Goal: Information Seeking & Learning: Learn about a topic

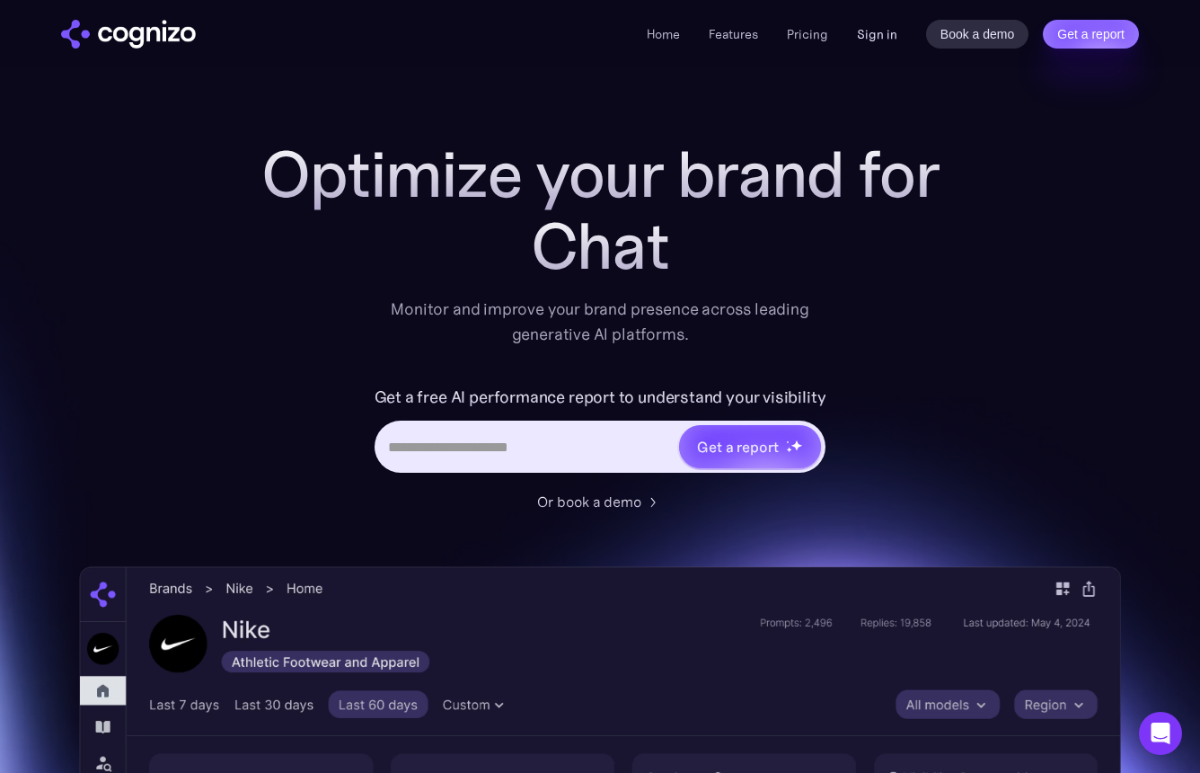
click at [872, 40] on link "Sign in" at bounding box center [877, 34] width 40 height 22
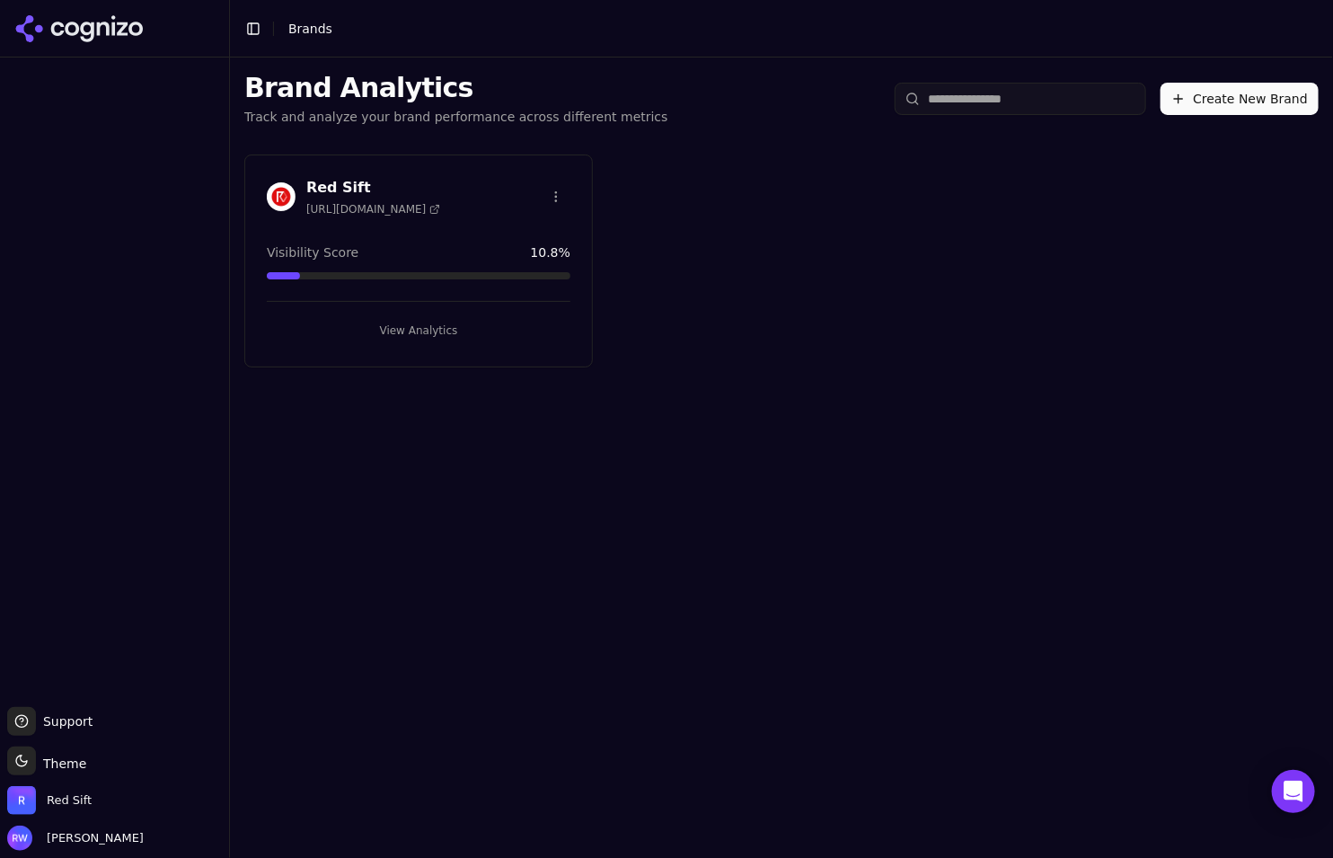
click at [438, 335] on button "View Analytics" at bounding box center [419, 330] width 304 height 29
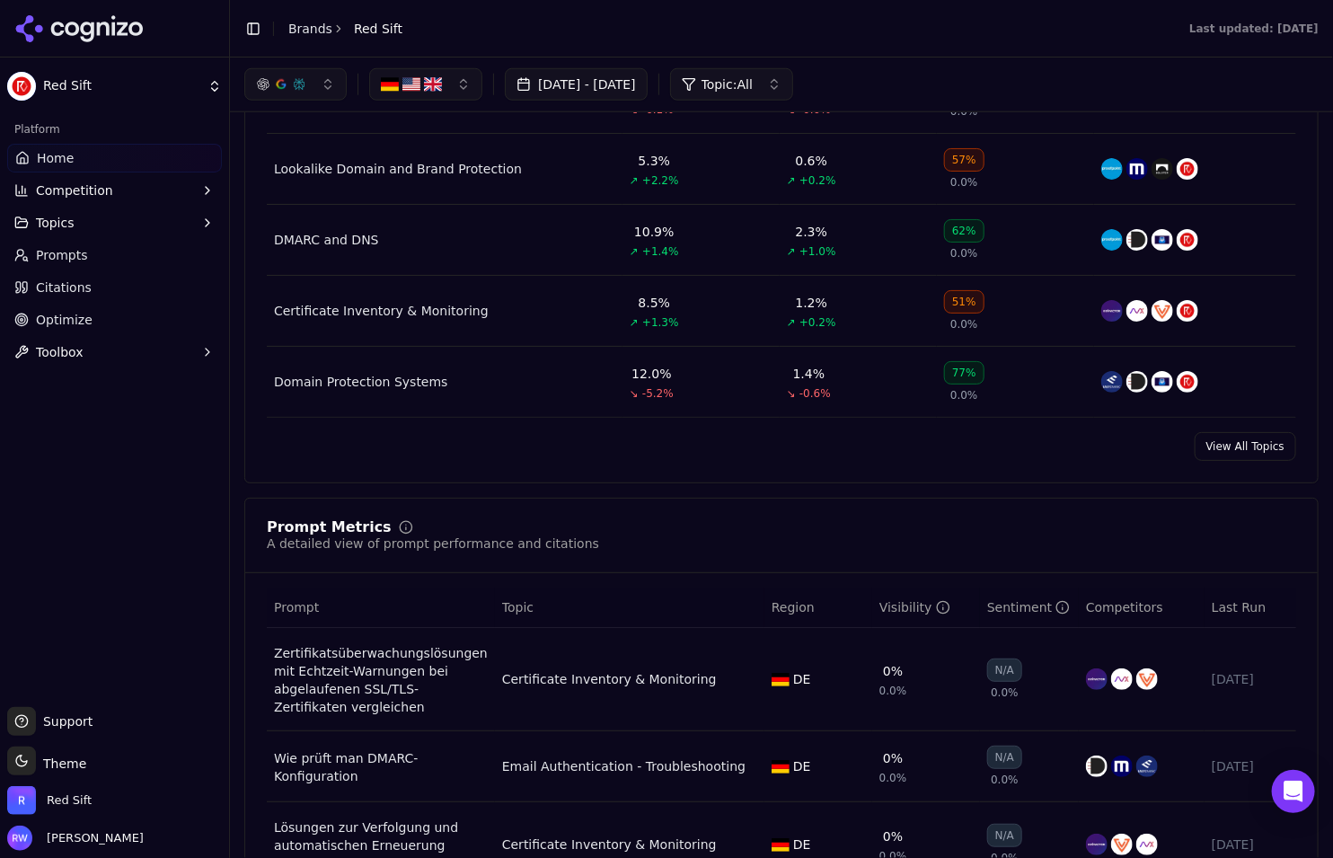
scroll to position [827, 0]
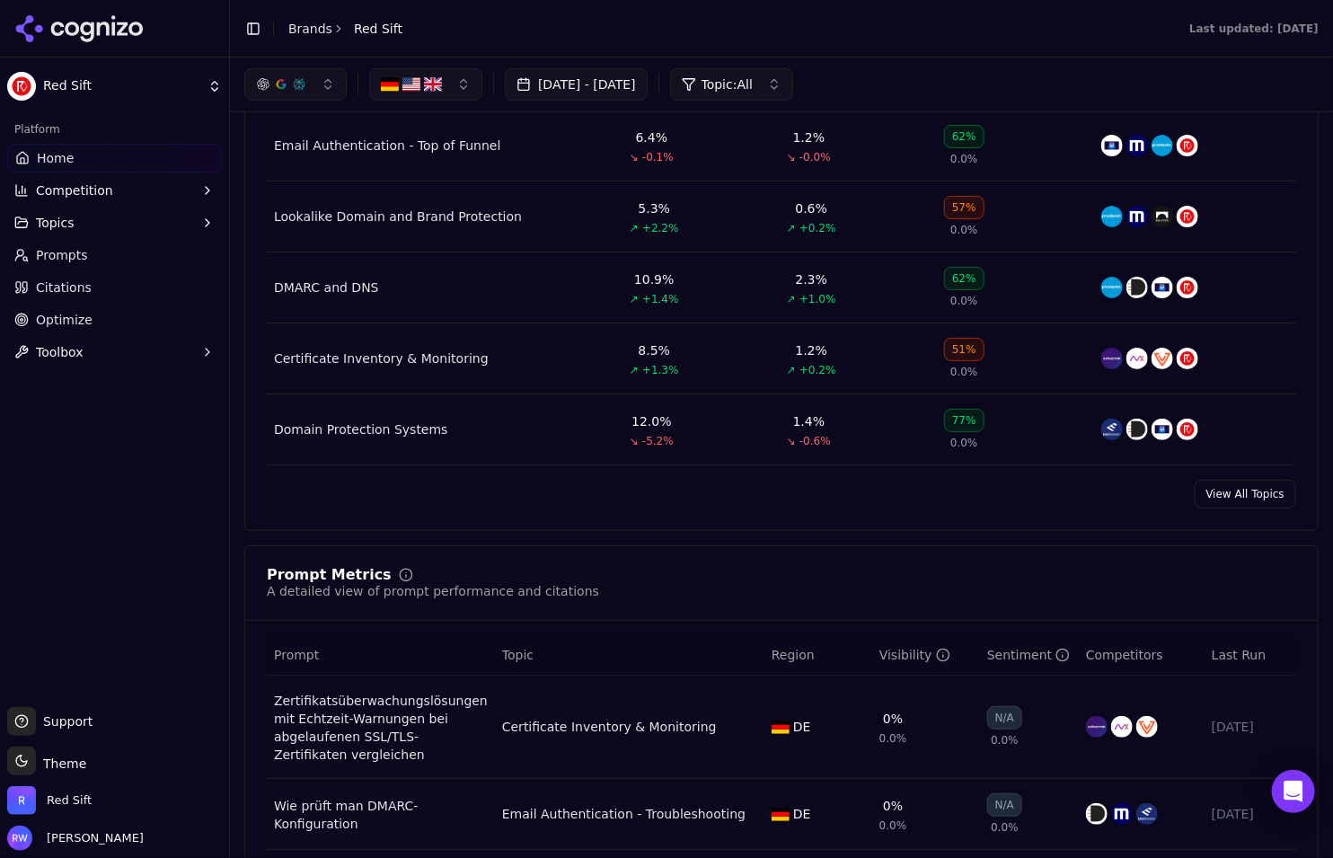
click at [1261, 493] on link "View All Topics" at bounding box center [1246, 494] width 102 height 29
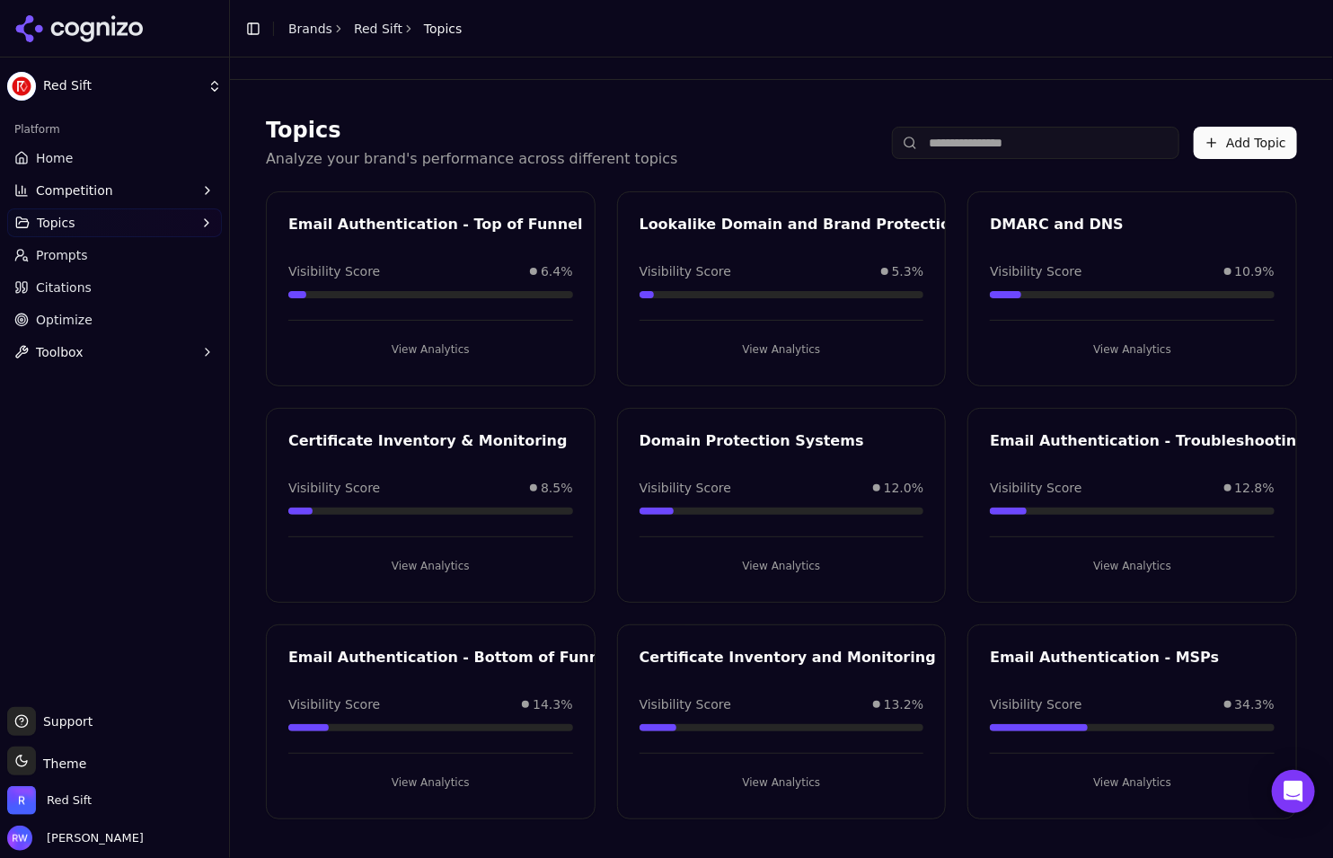
click at [413, 779] on button "View Analytics" at bounding box center [430, 782] width 285 height 29
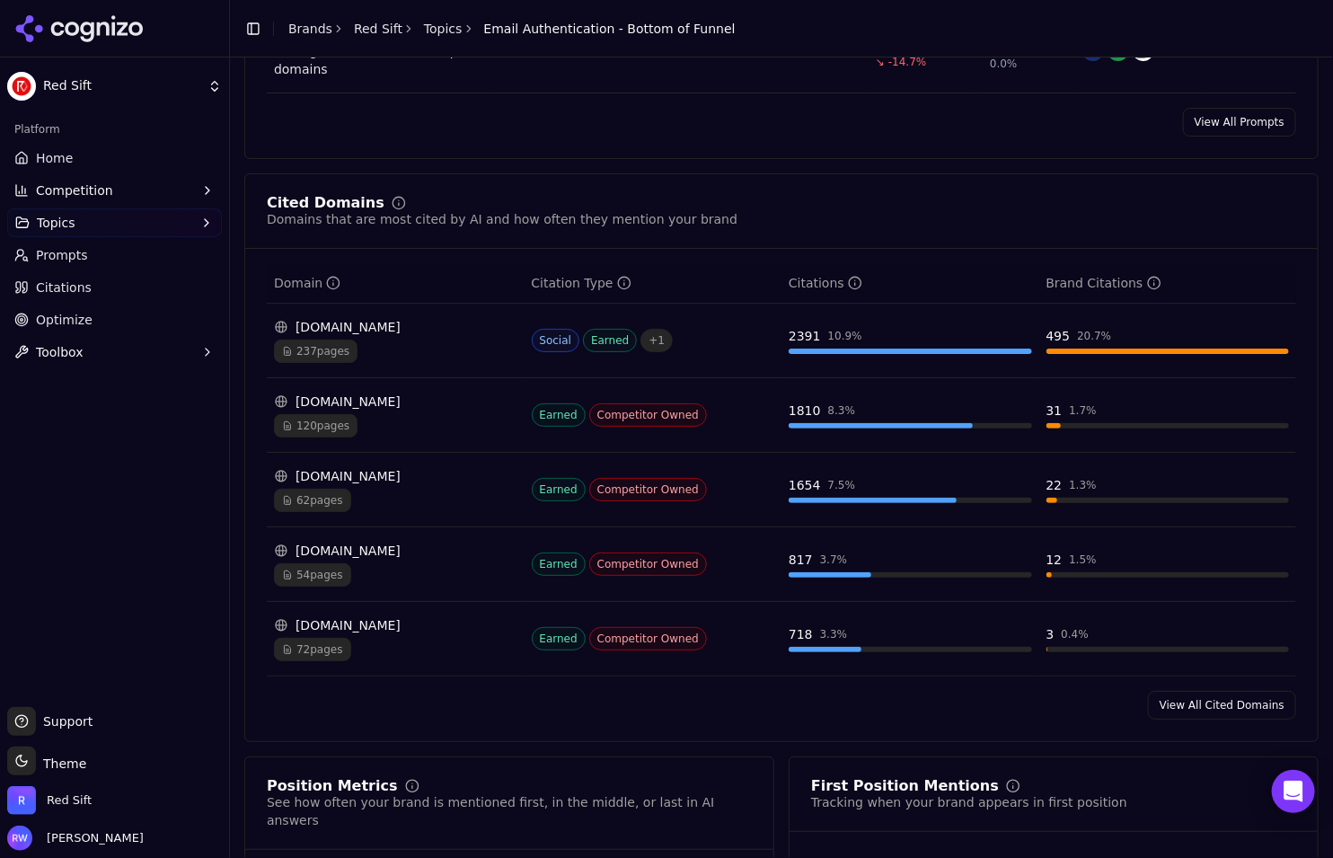
scroll to position [1118, 0]
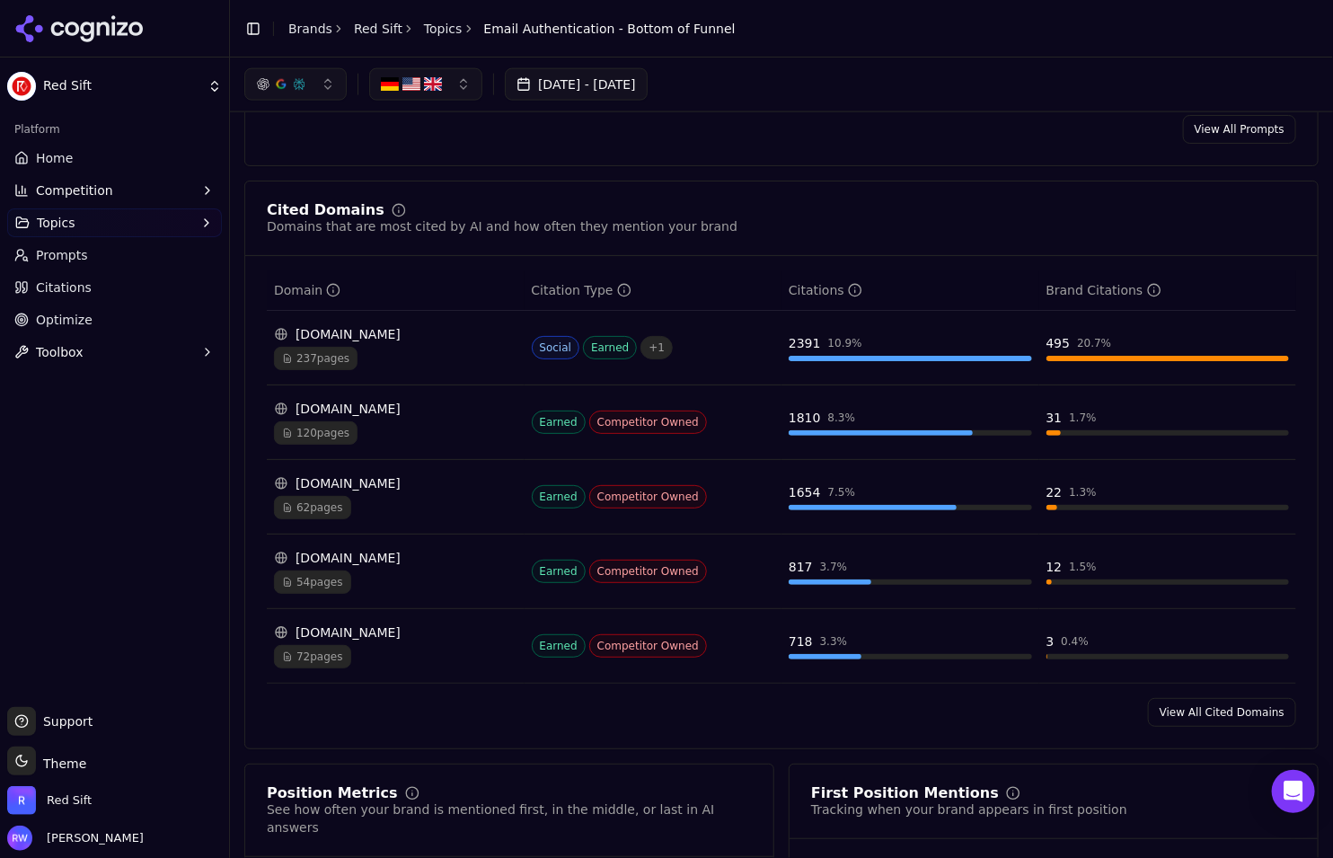
click at [1225, 700] on link "View All Cited Domains" at bounding box center [1222, 712] width 148 height 29
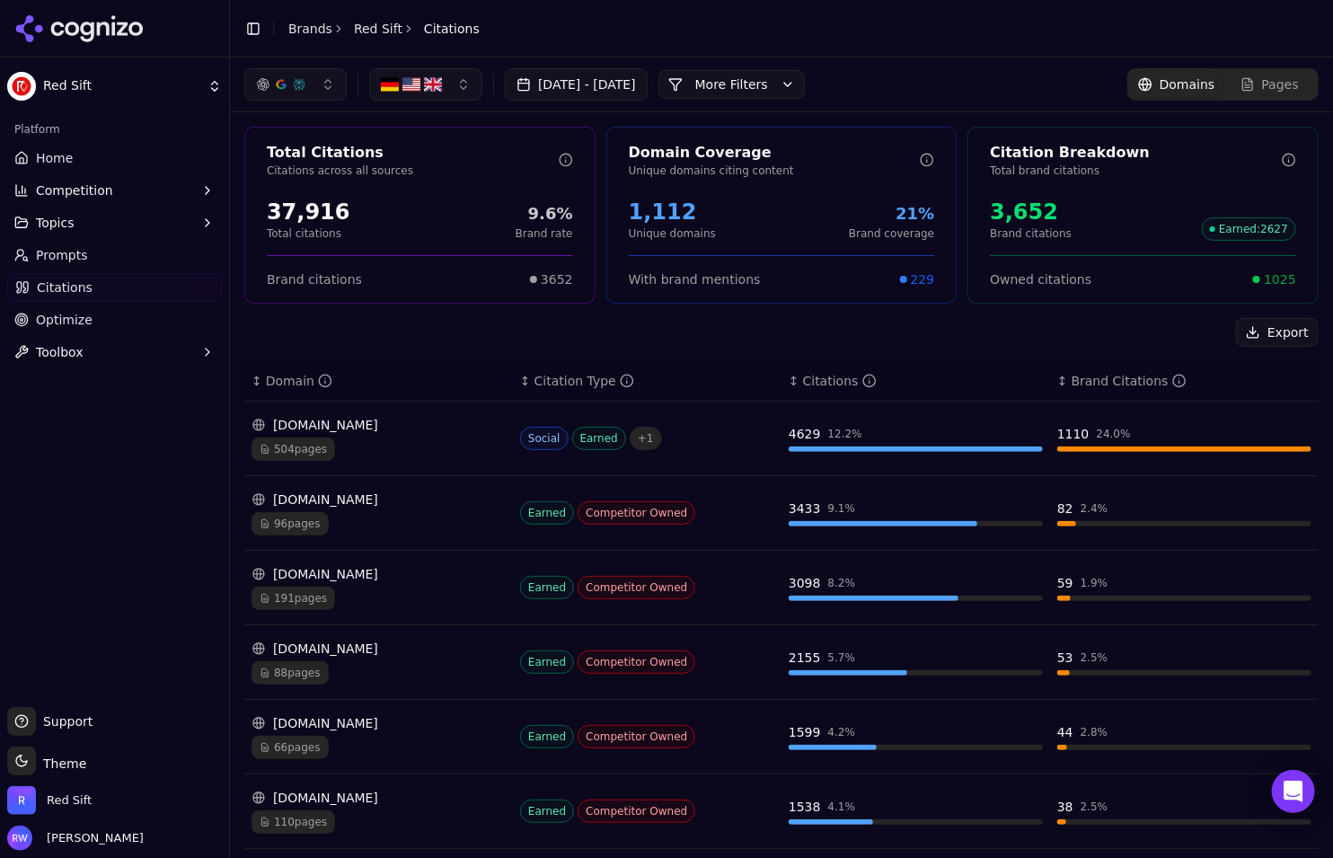
click at [783, 90] on button "More Filters" at bounding box center [732, 84] width 146 height 29
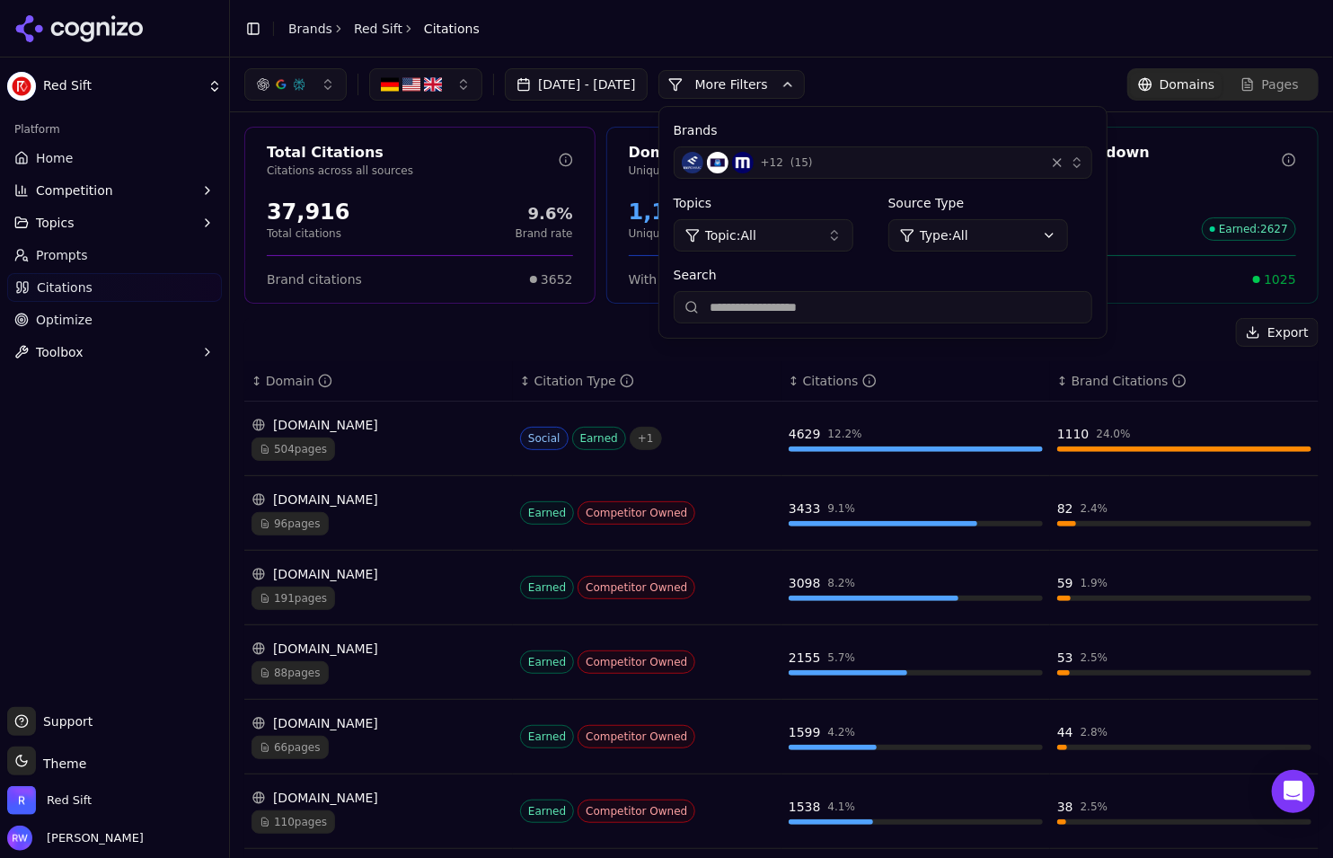
click at [854, 224] on button "Topic: All" at bounding box center [764, 235] width 180 height 32
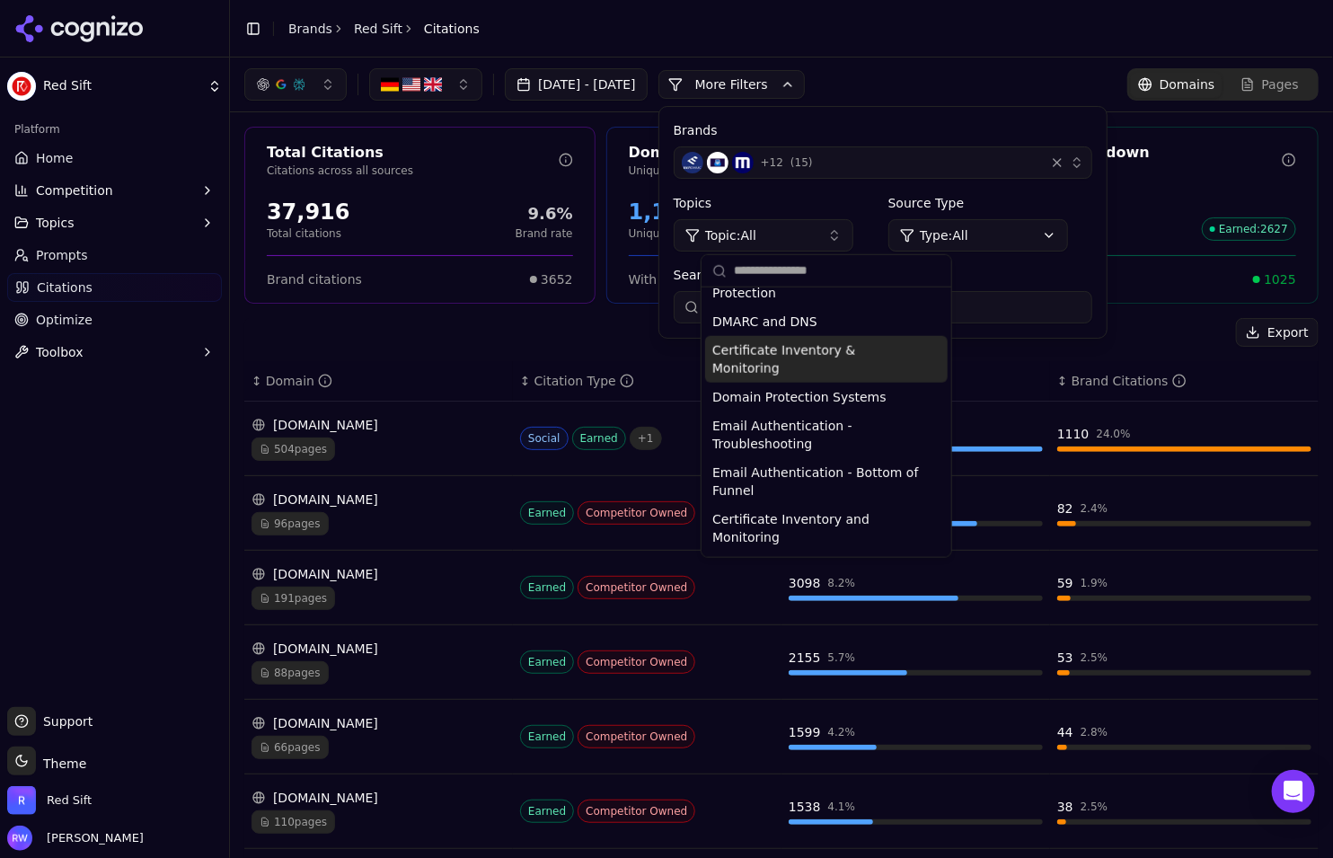
scroll to position [114, 0]
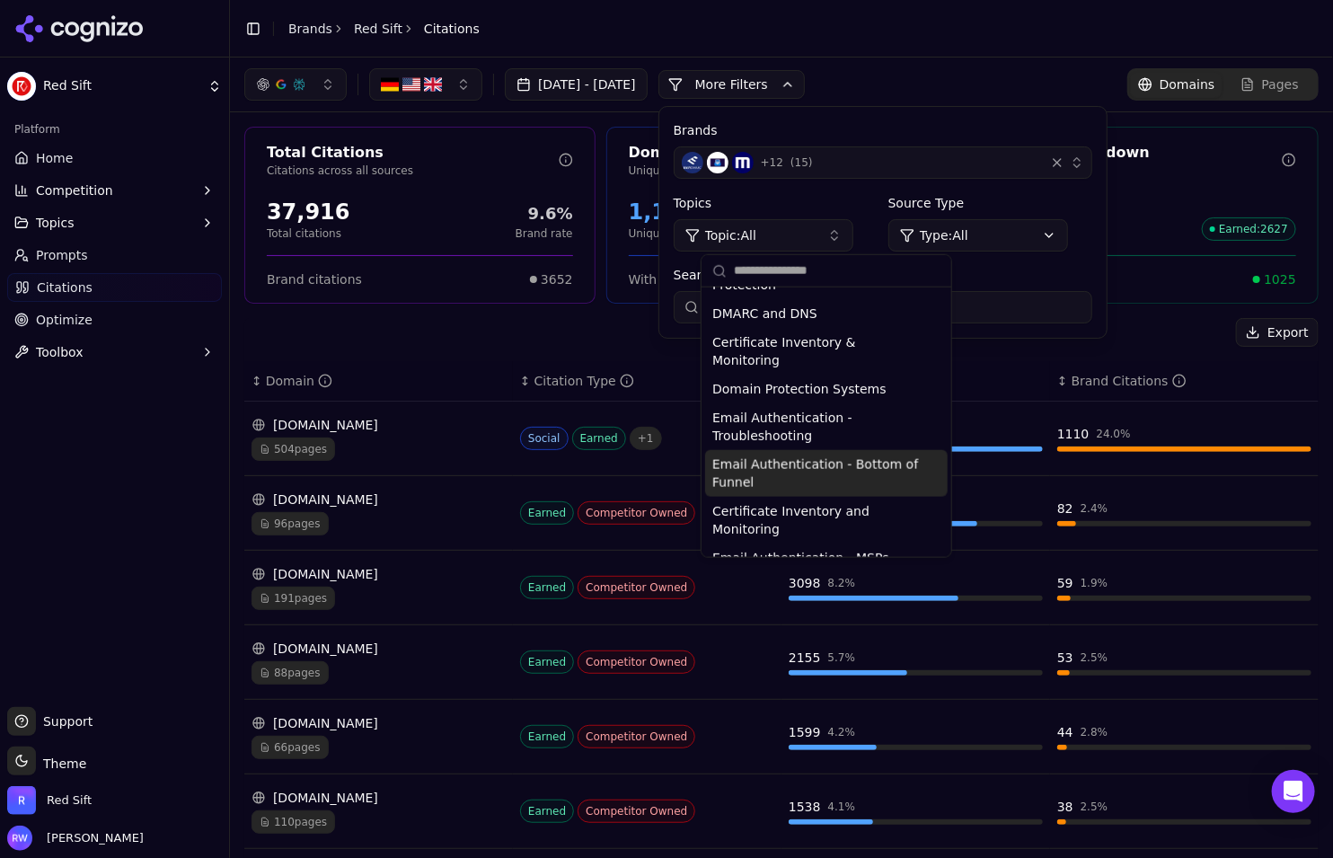
click at [832, 456] on span "Email Authentication - Bottom of Funnel" at bounding box center [815, 474] width 207 height 36
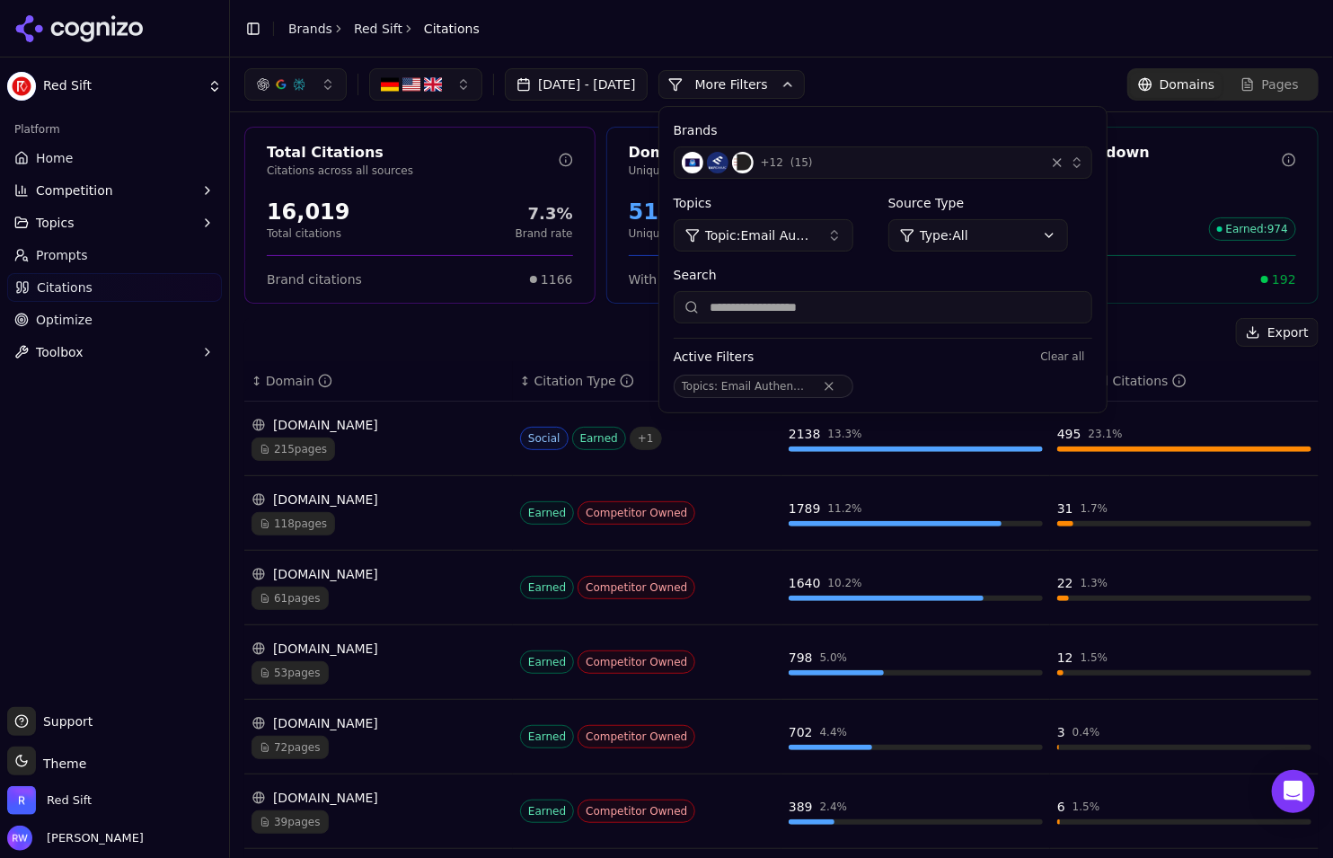
click at [446, 315] on div "Total Citations Citations across all sources 16,019 Total citations 7.3% Brand …" at bounding box center [781, 658] width 1103 height 1093
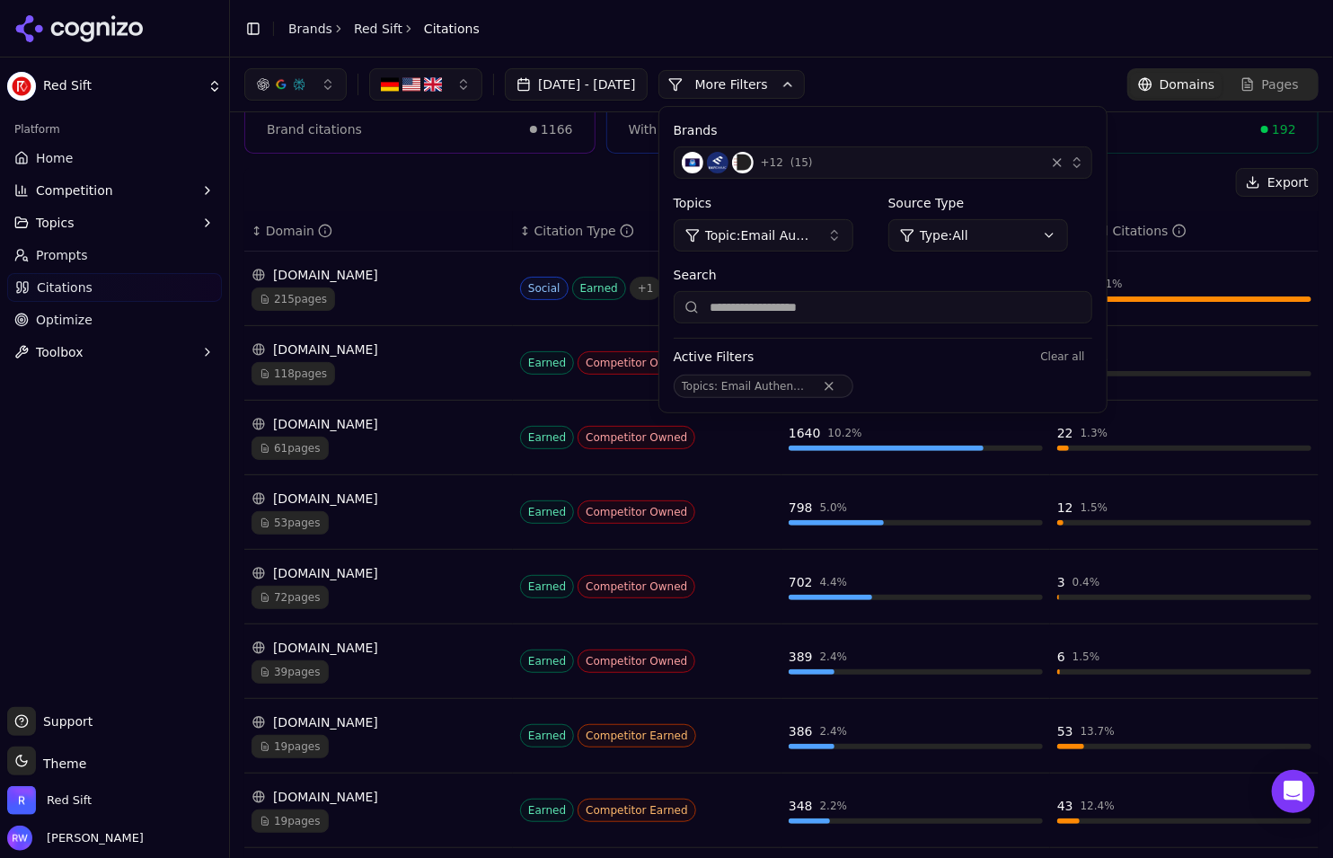
scroll to position [135, 0]
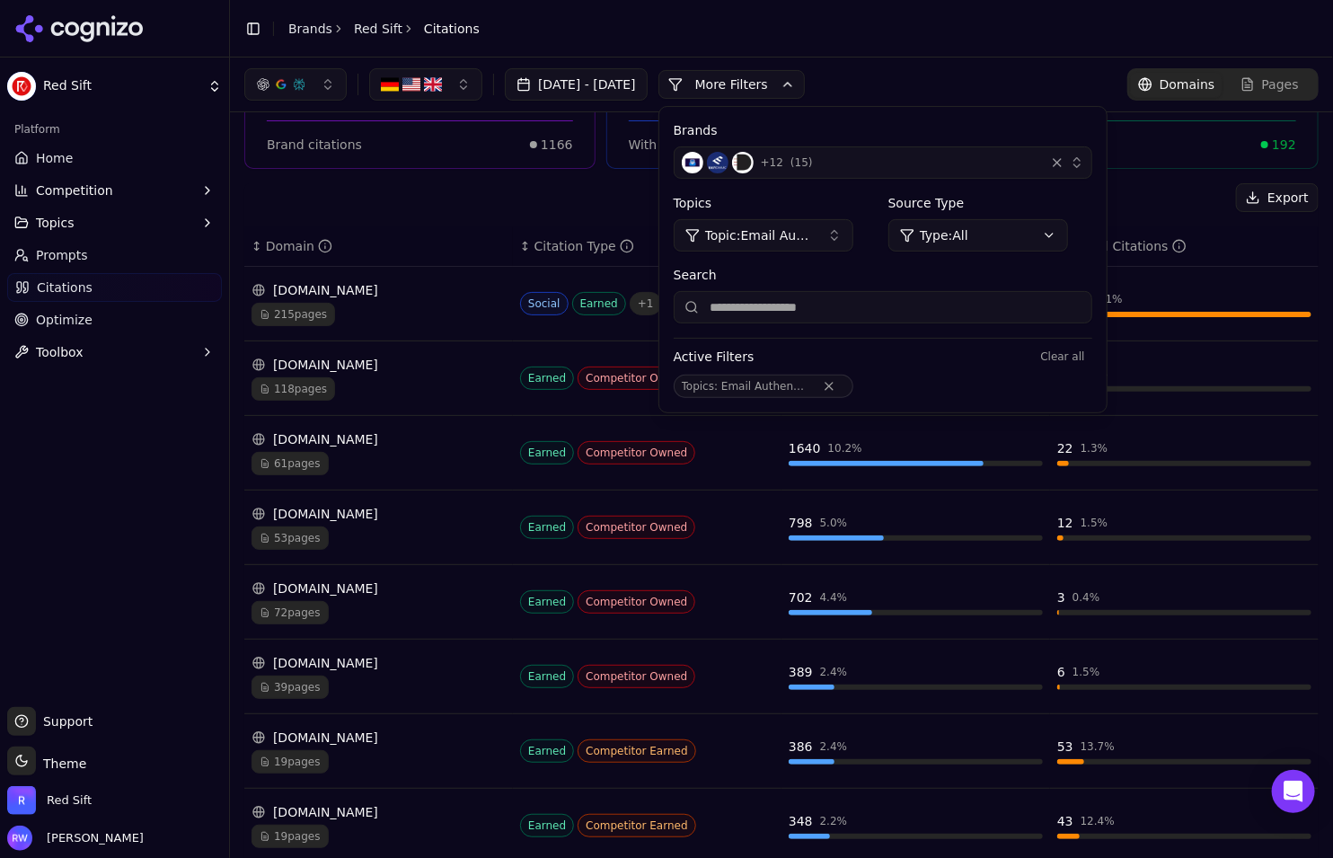
click at [447, 204] on div "Export" at bounding box center [781, 197] width 1075 height 29
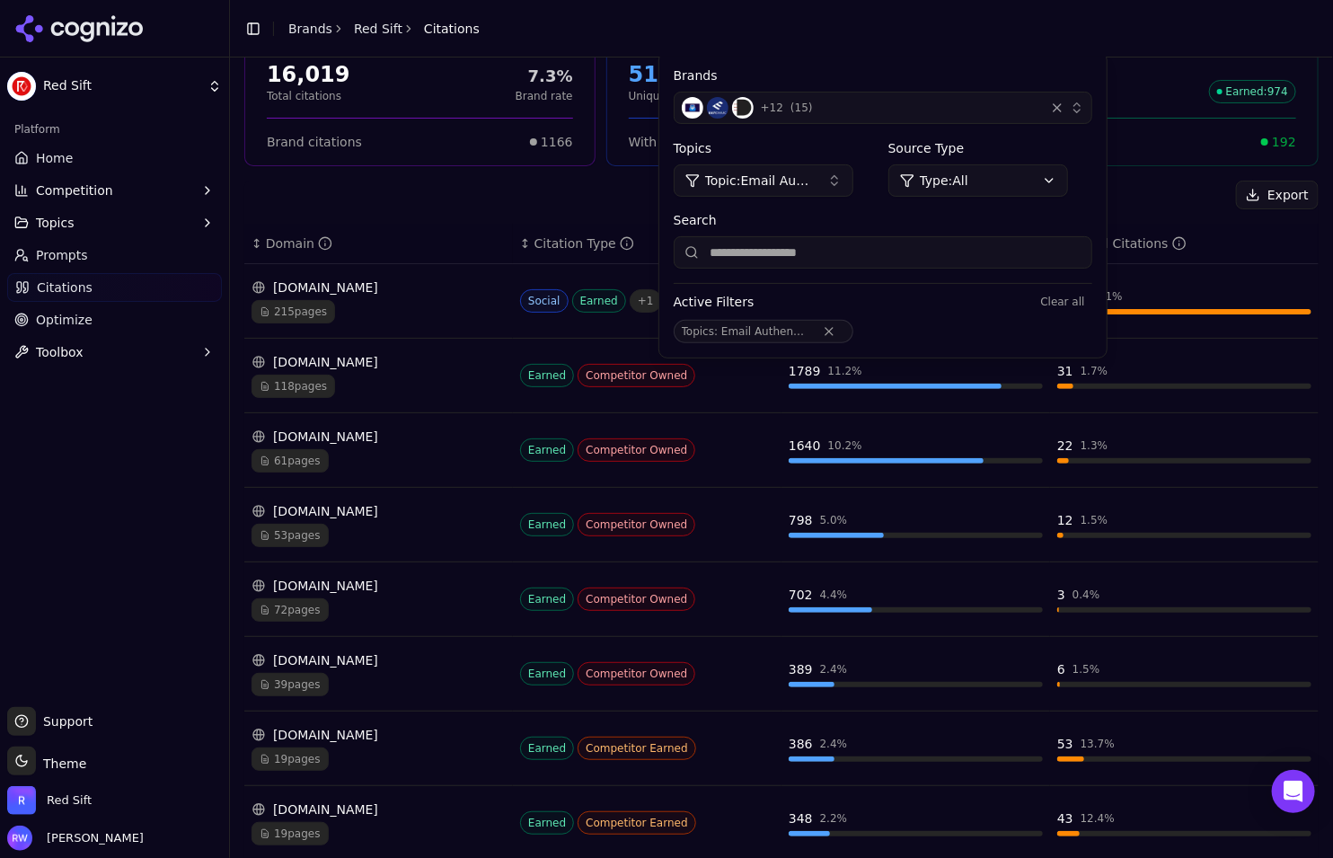
scroll to position [139, 0]
click at [1066, 109] on div "button" at bounding box center [1057, 108] width 18 height 18
click at [881, 32] on header "Toggle Sidebar Brands Red Sift Citations" at bounding box center [781, 29] width 1103 height 58
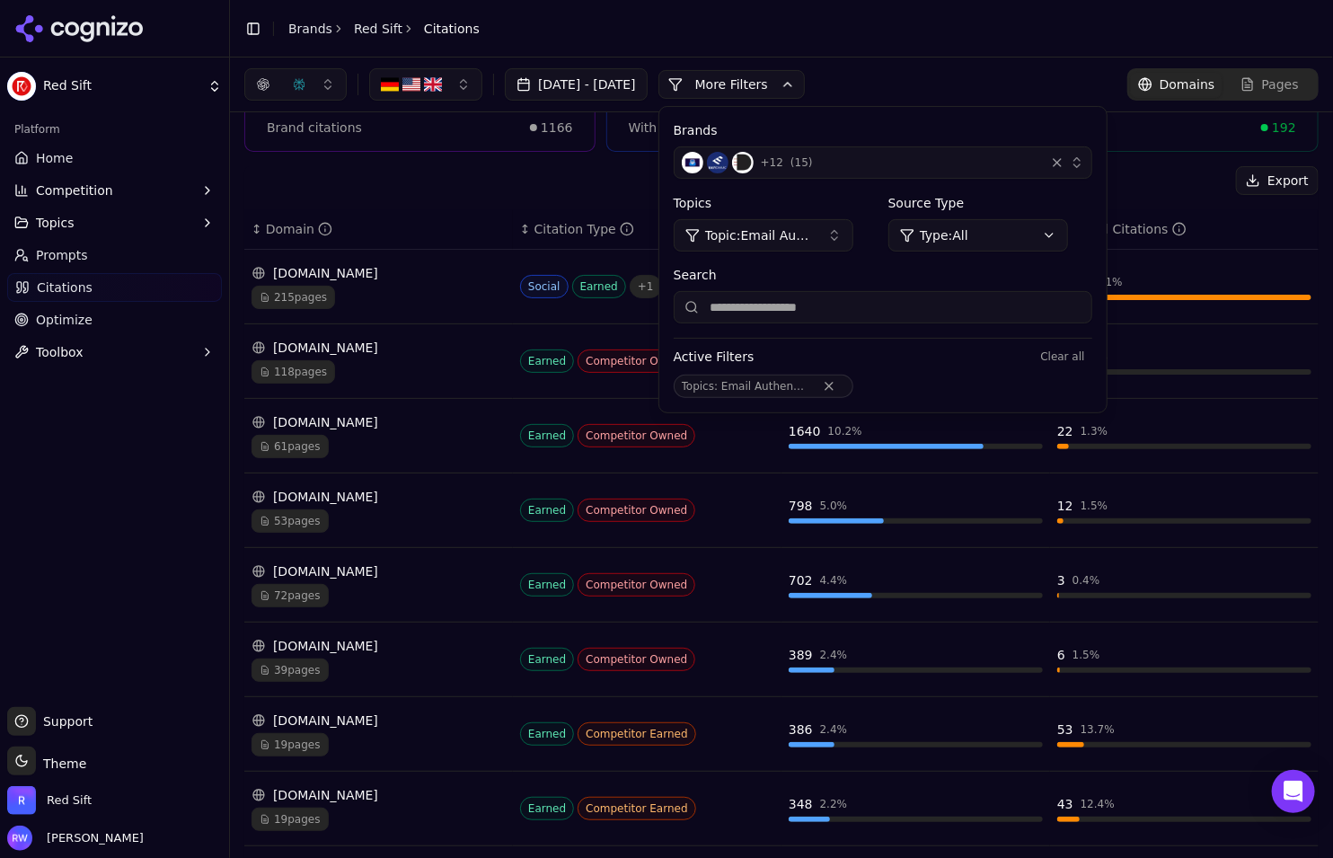
scroll to position [146, 0]
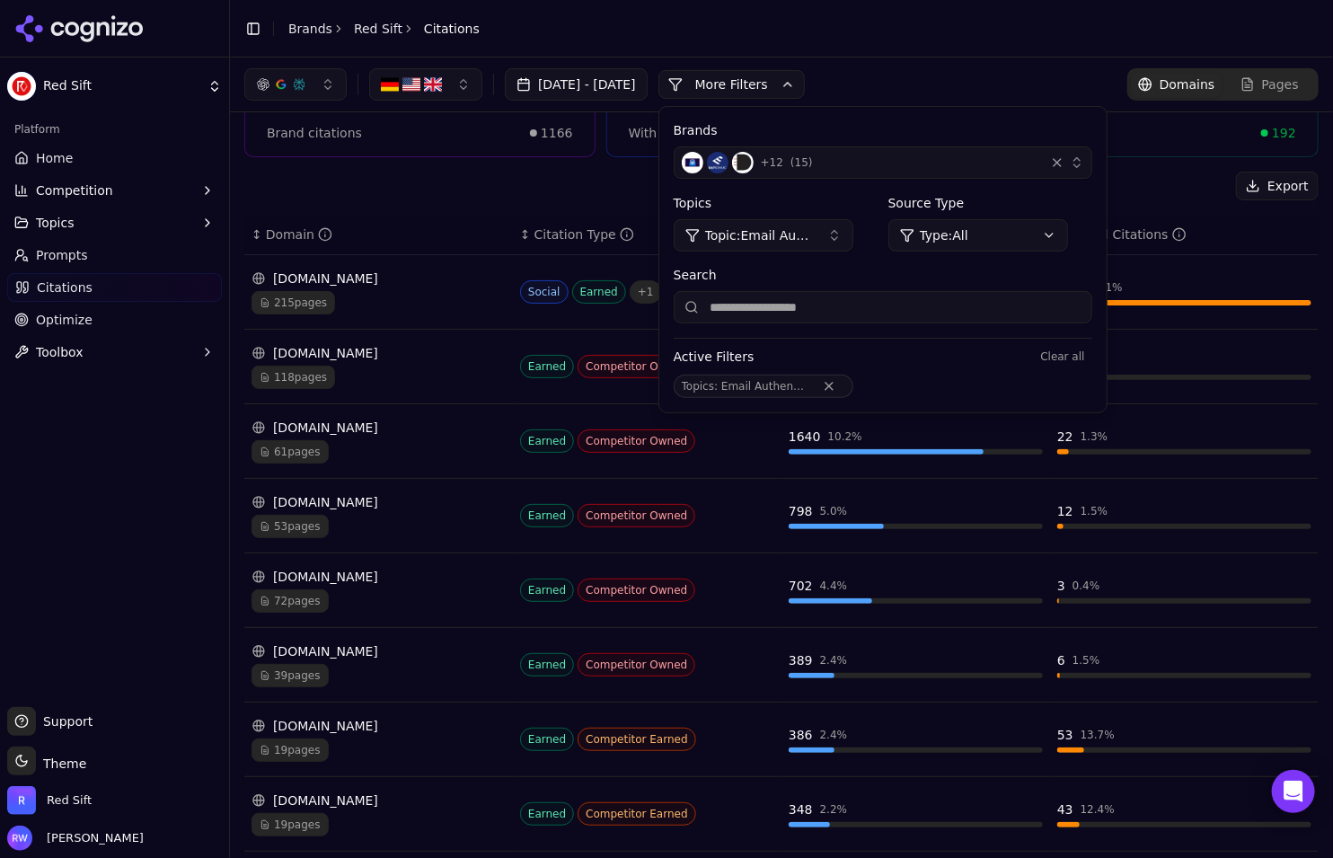
click at [1268, 266] on td "495 23.1 %" at bounding box center [1184, 292] width 269 height 75
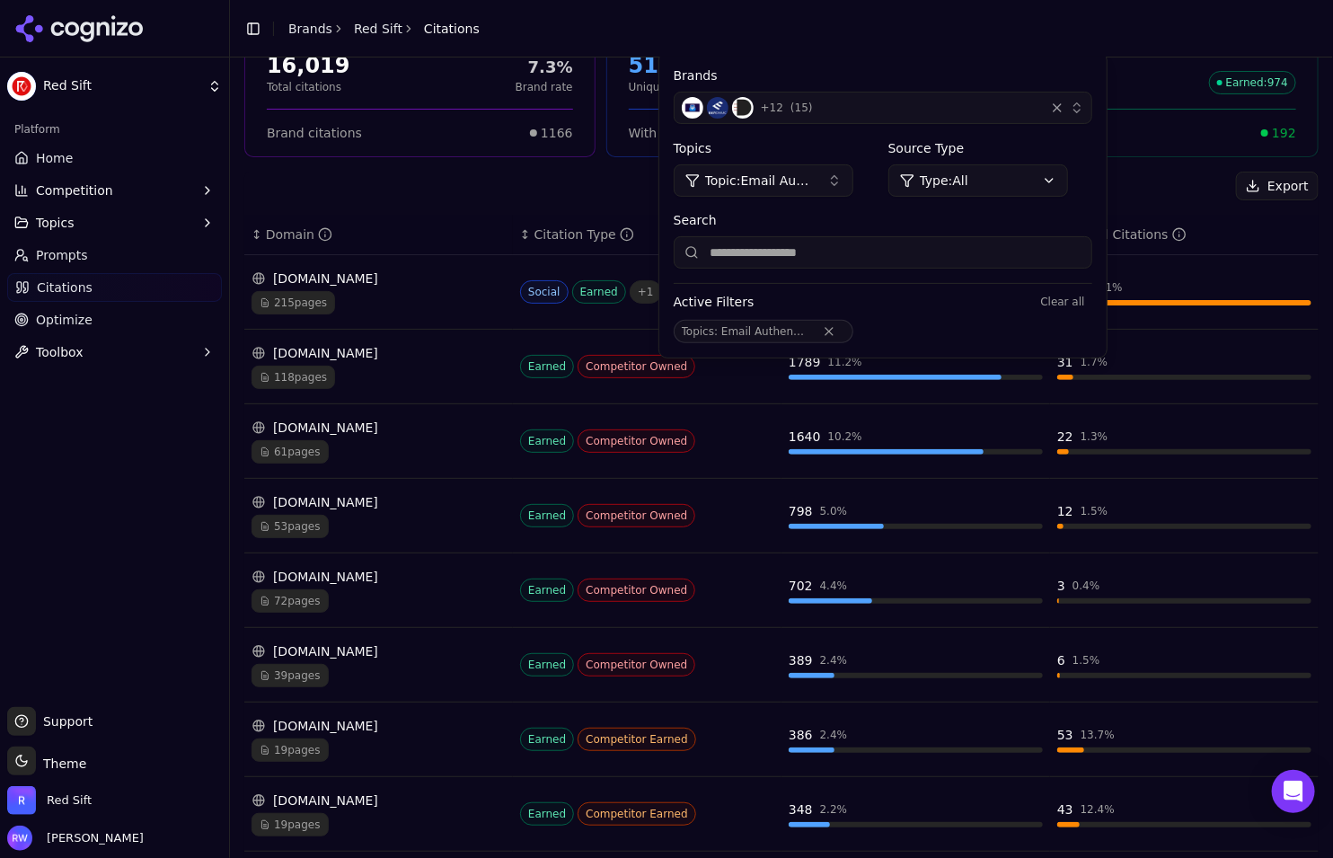
scroll to position [332, 0]
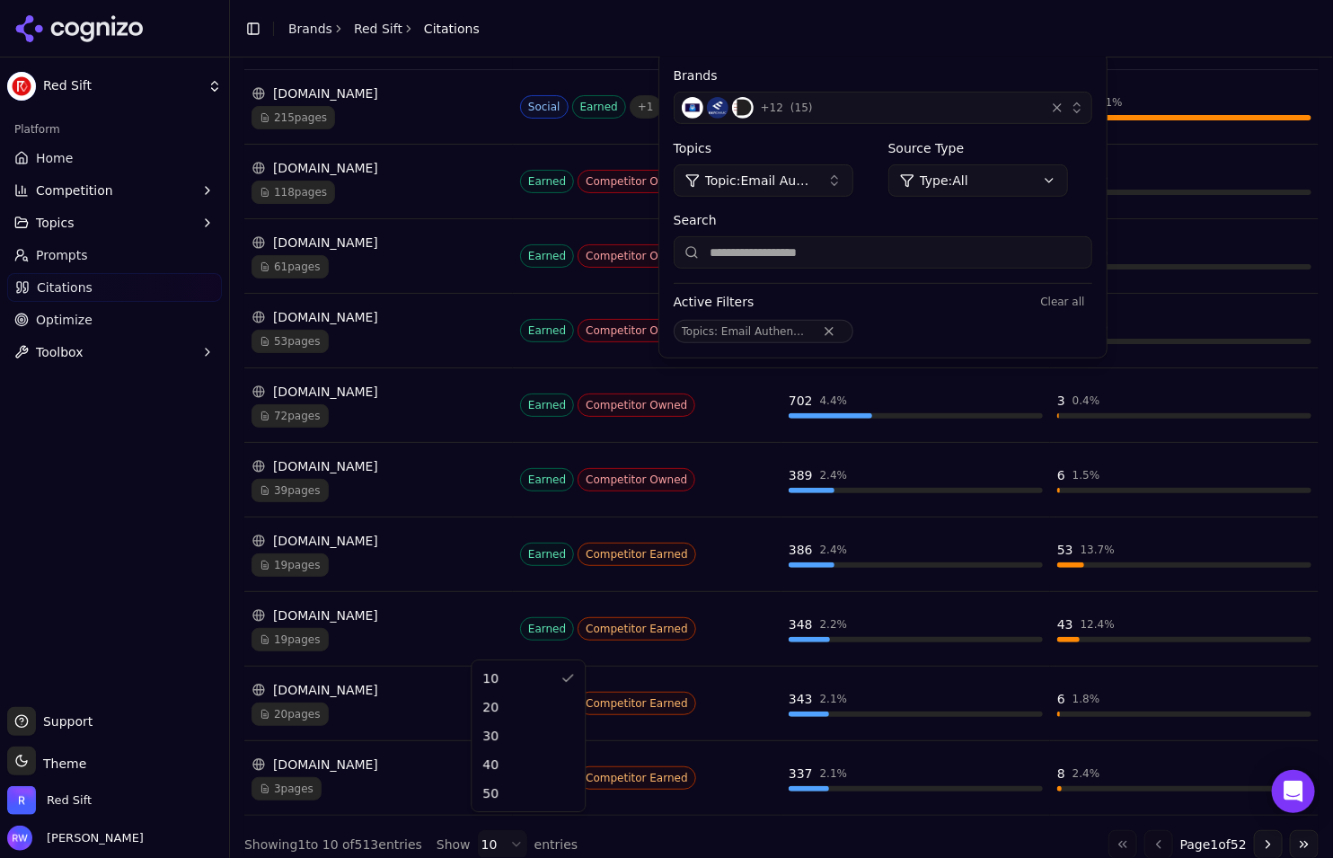
click at [501, 829] on html "Red Sift Platform Home Competition Topics Prompts Citations Optimize Toolbox Su…" at bounding box center [666, 429] width 1333 height 858
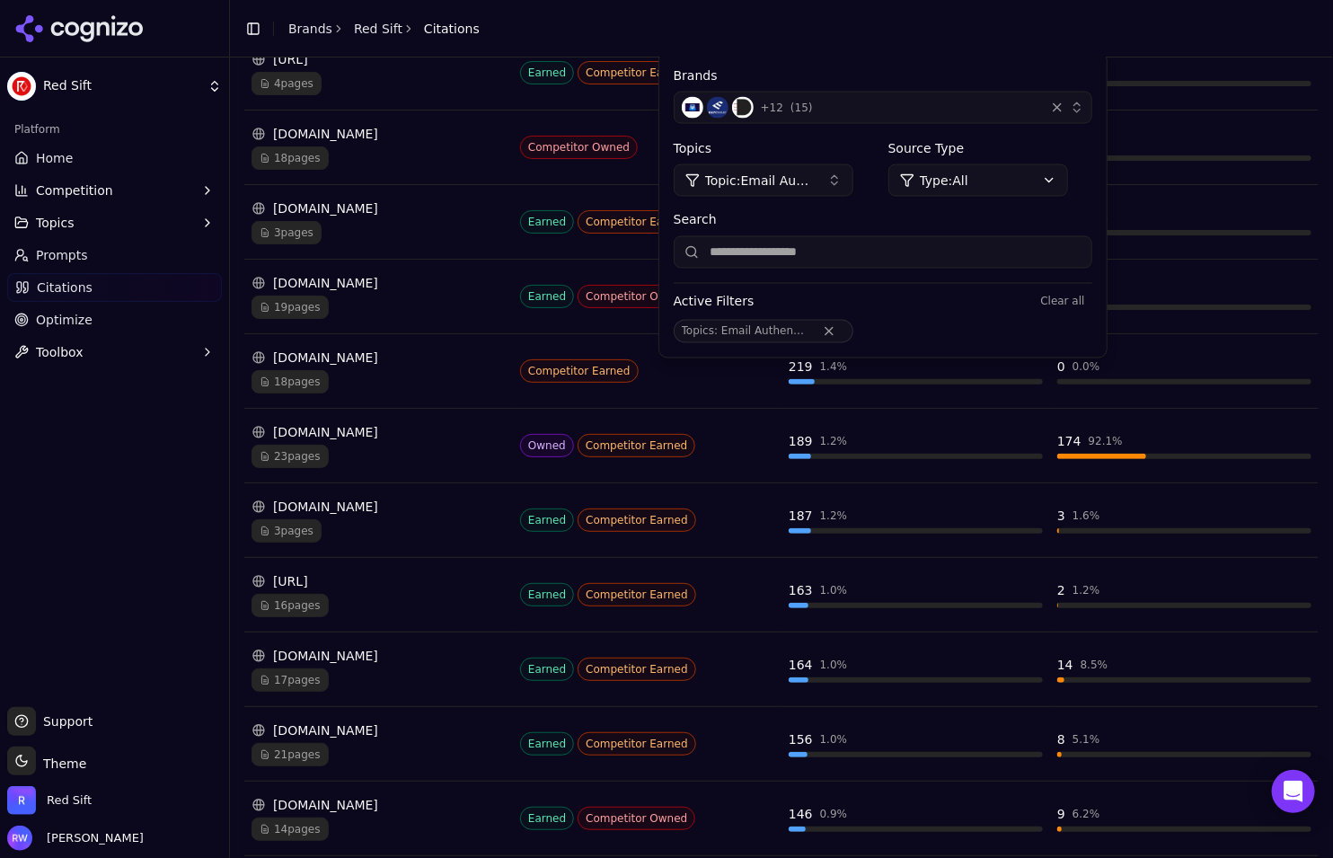
scroll to position [1431, 0]
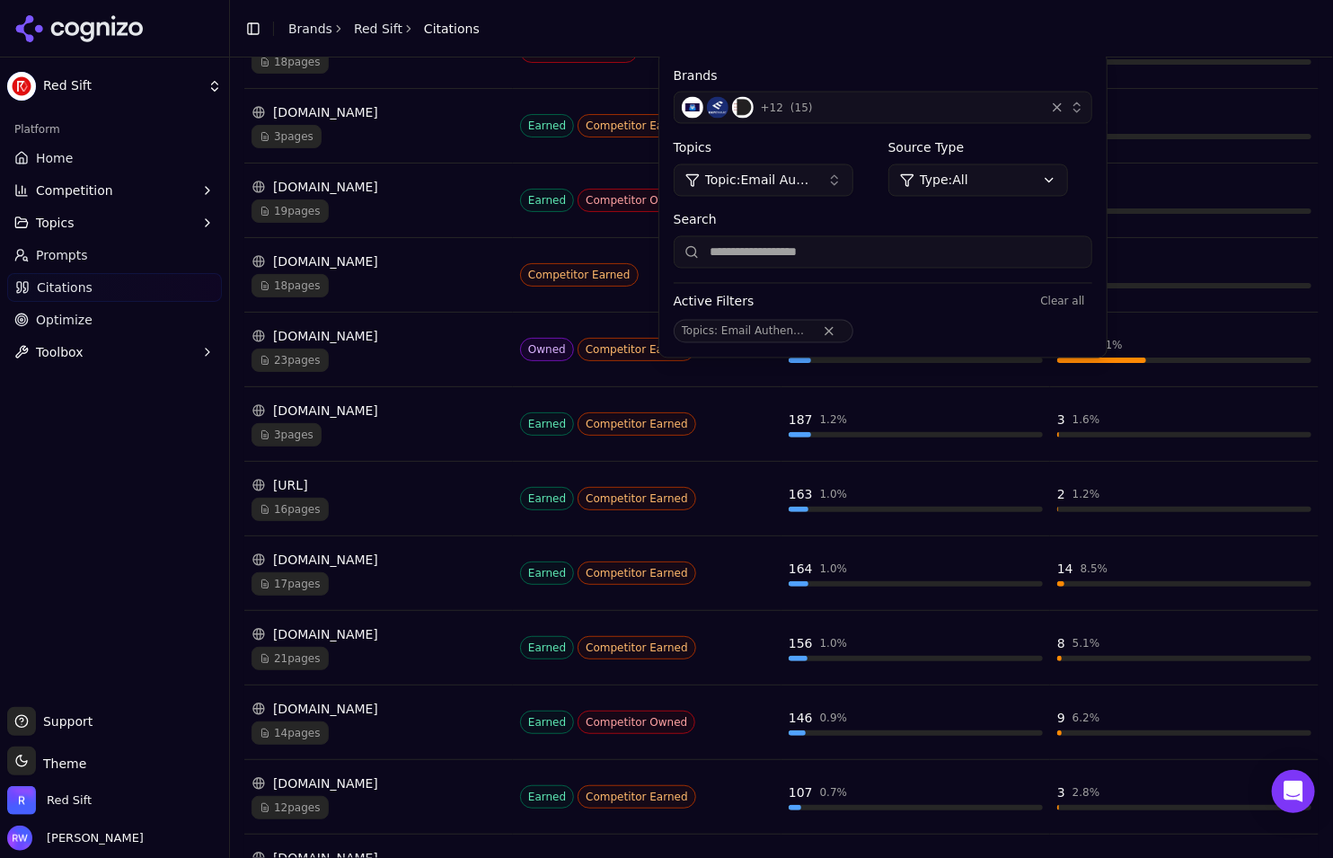
click at [316, 349] on span "23 pages" at bounding box center [290, 360] width 77 height 23
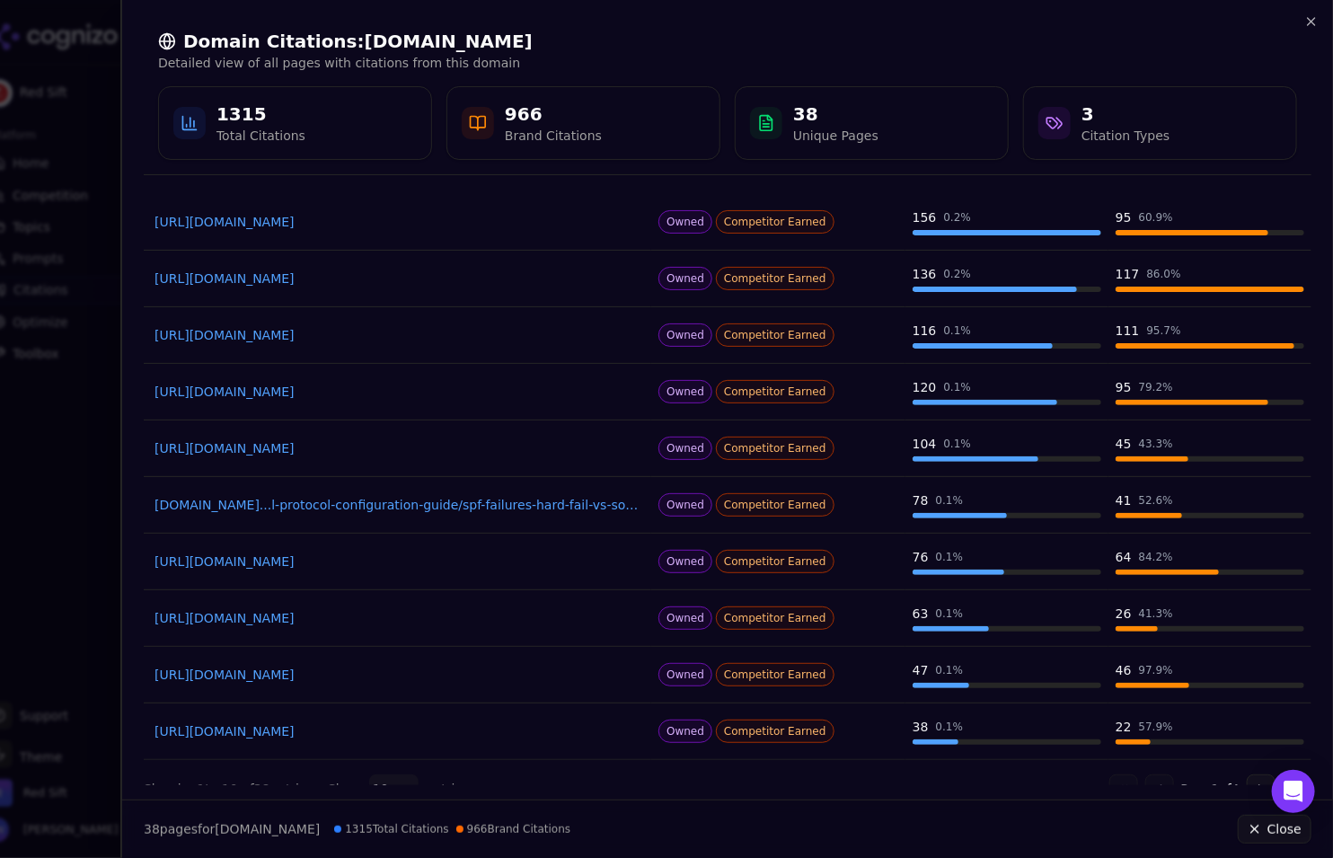
scroll to position [123, 0]
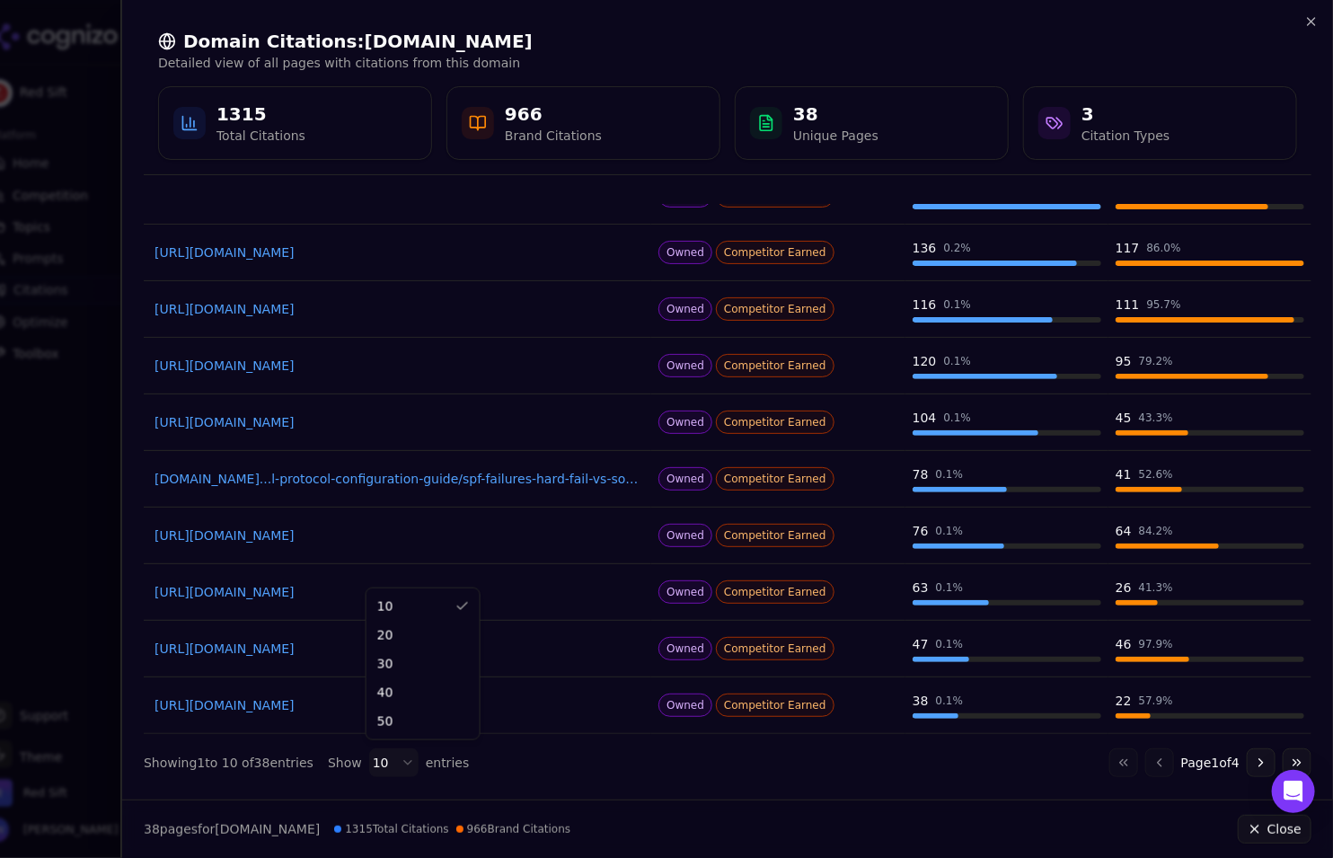
click at [381, 762] on body "Red Sift Platform Home Competition Topics Prompts Citations Optimize Toolbox Su…" at bounding box center [666, 429] width 1333 height 858
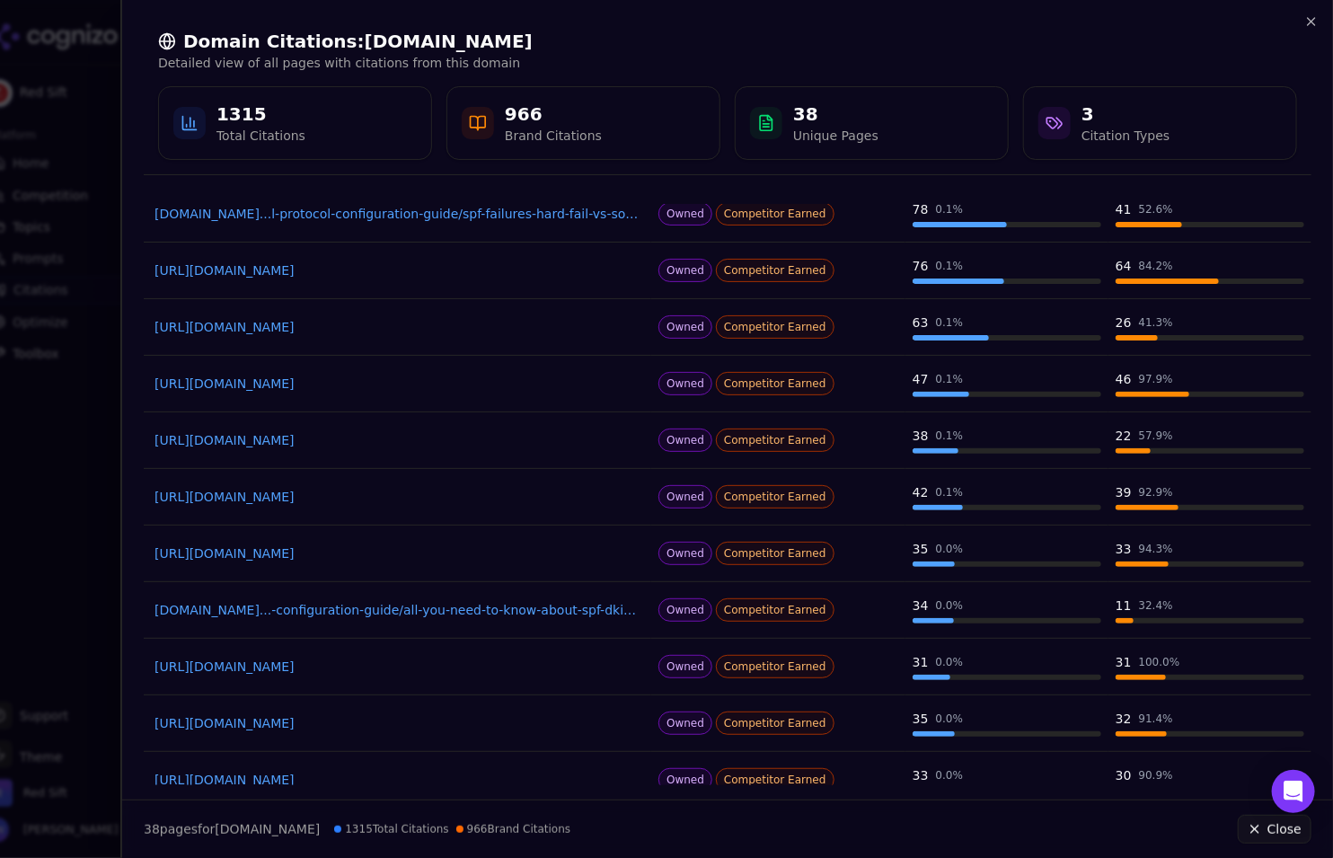
scroll to position [433, 0]
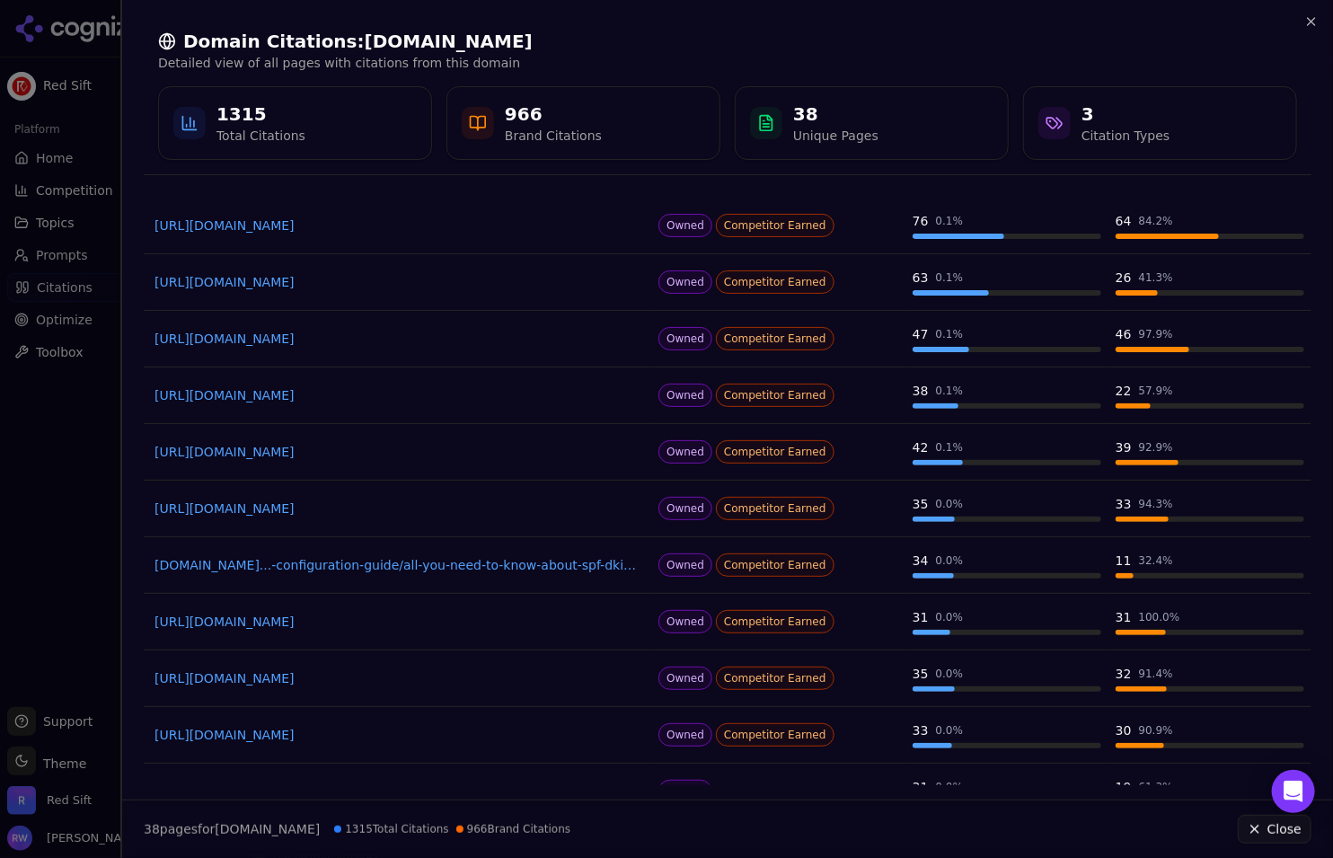
click at [70, 491] on div at bounding box center [666, 429] width 1333 height 858
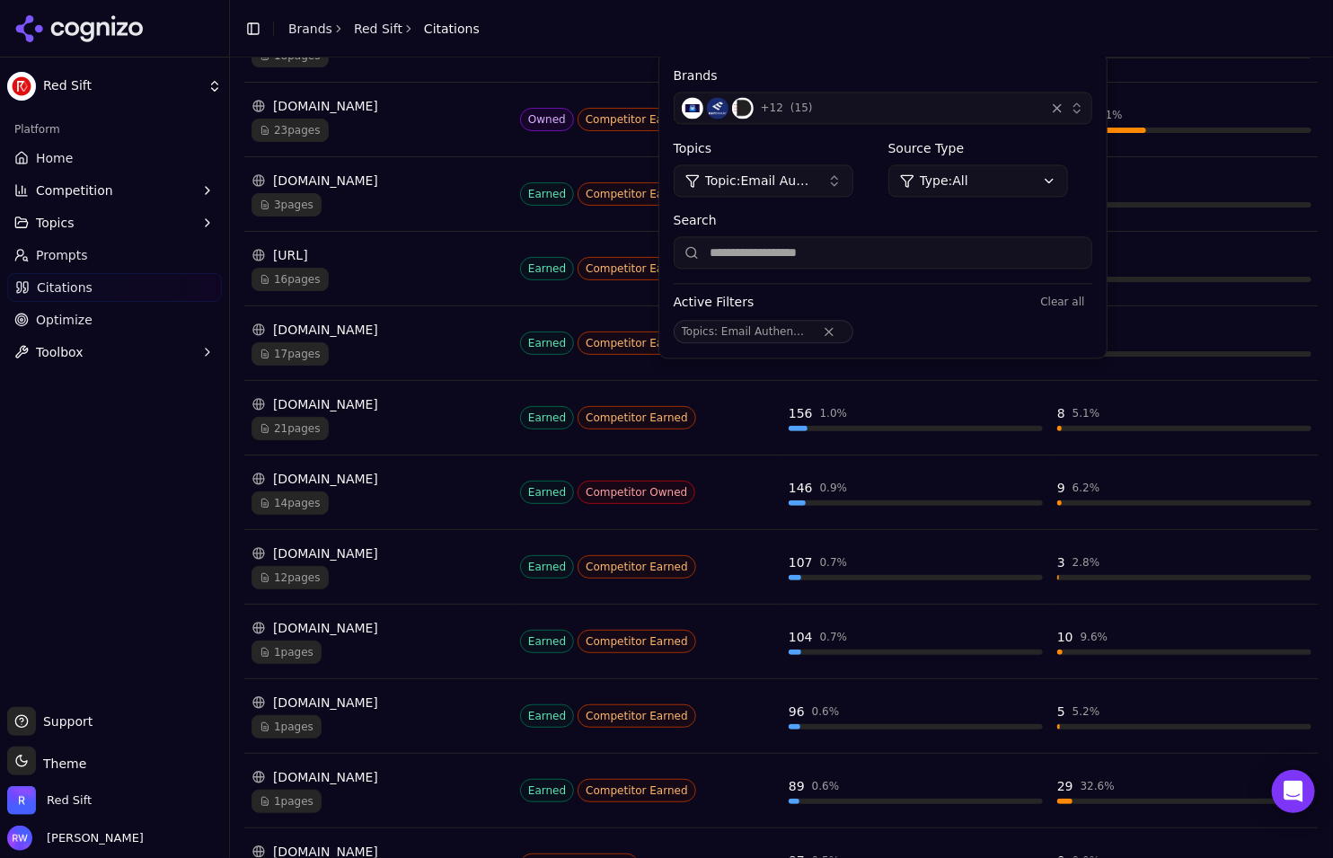
scroll to position [1662, 0]
click at [987, 23] on header "Toggle Sidebar Brands Red Sift Citations" at bounding box center [781, 29] width 1103 height 58
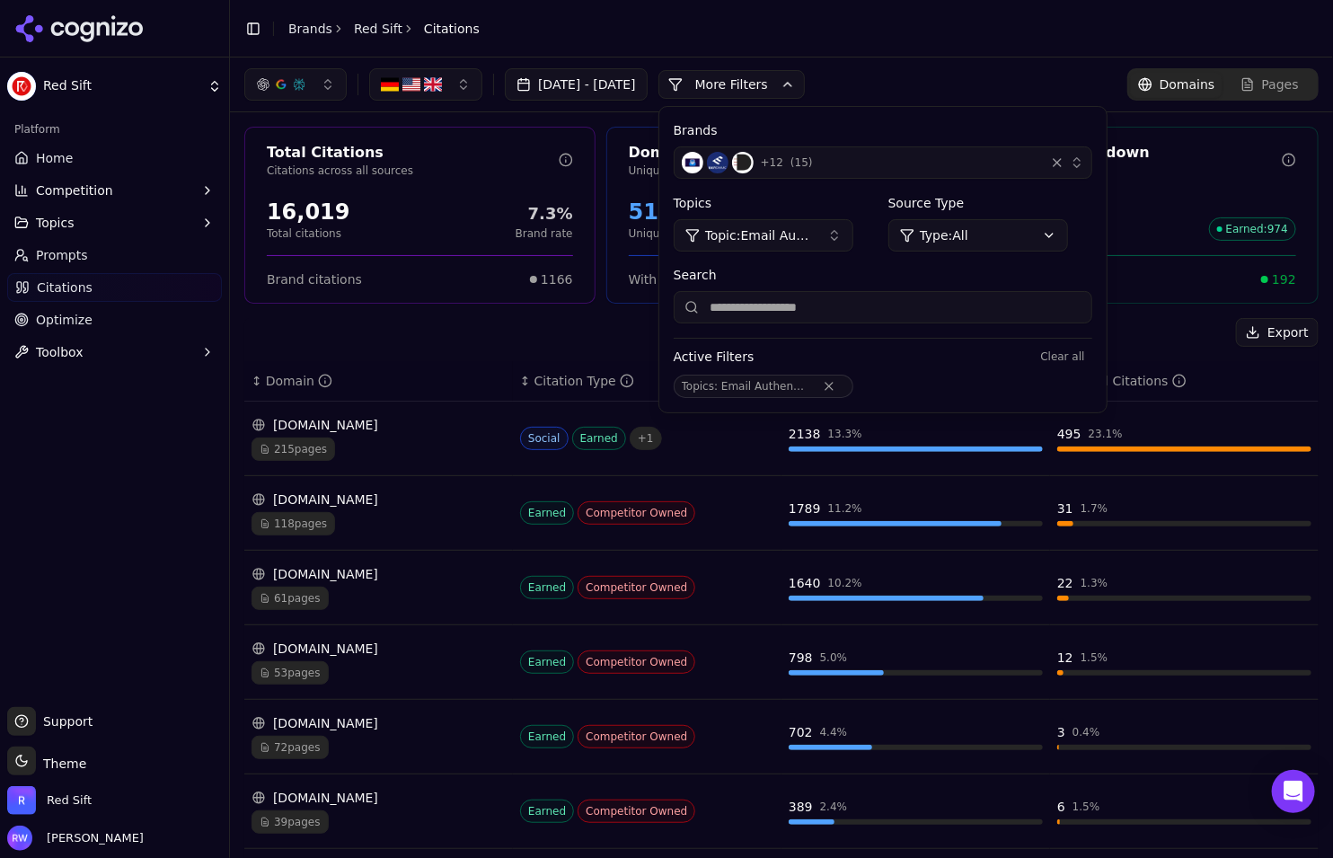
scroll to position [2, 0]
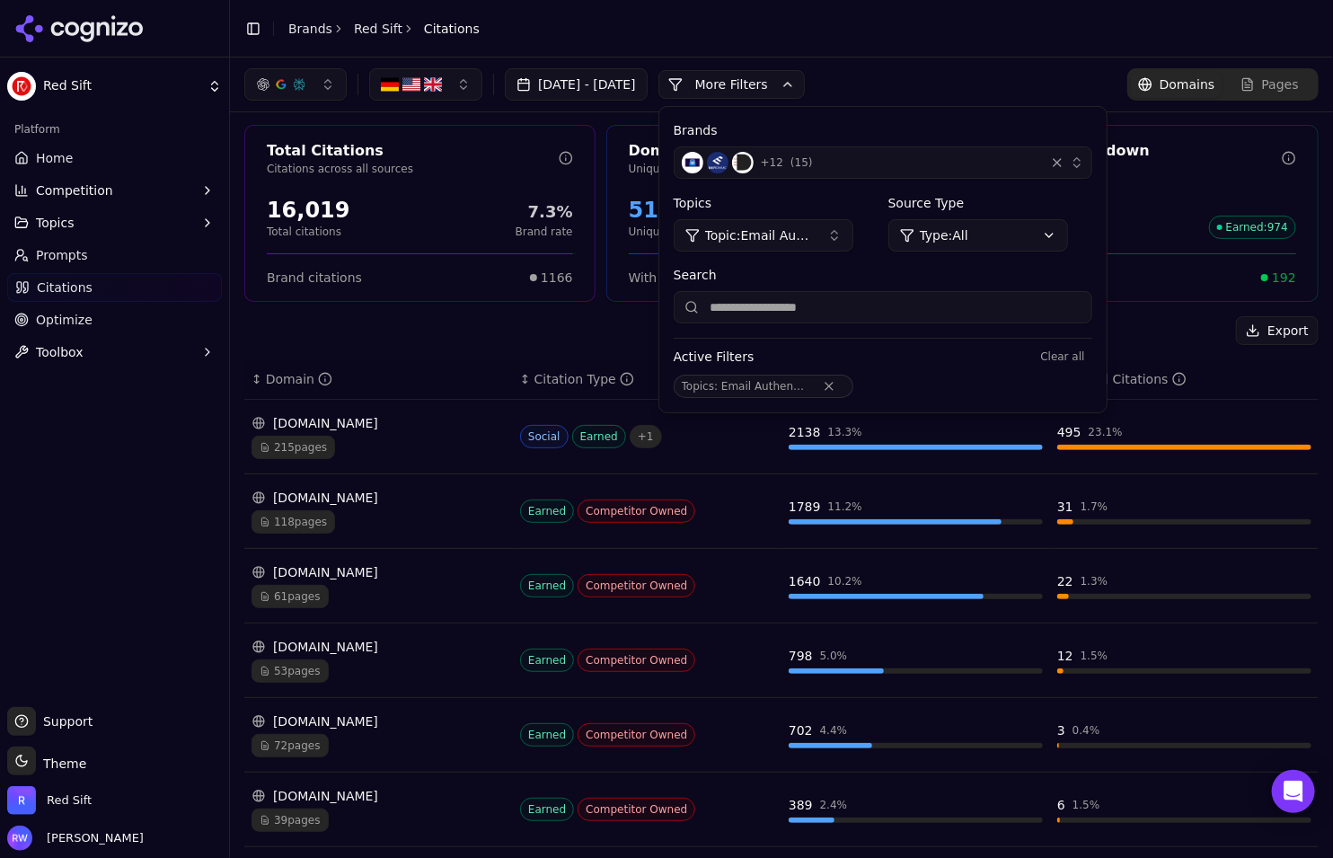
click at [922, 36] on header "Toggle Sidebar Brands Red Sift Citations" at bounding box center [781, 29] width 1103 height 58
click at [805, 81] on button "More Filters" at bounding box center [732, 84] width 146 height 29
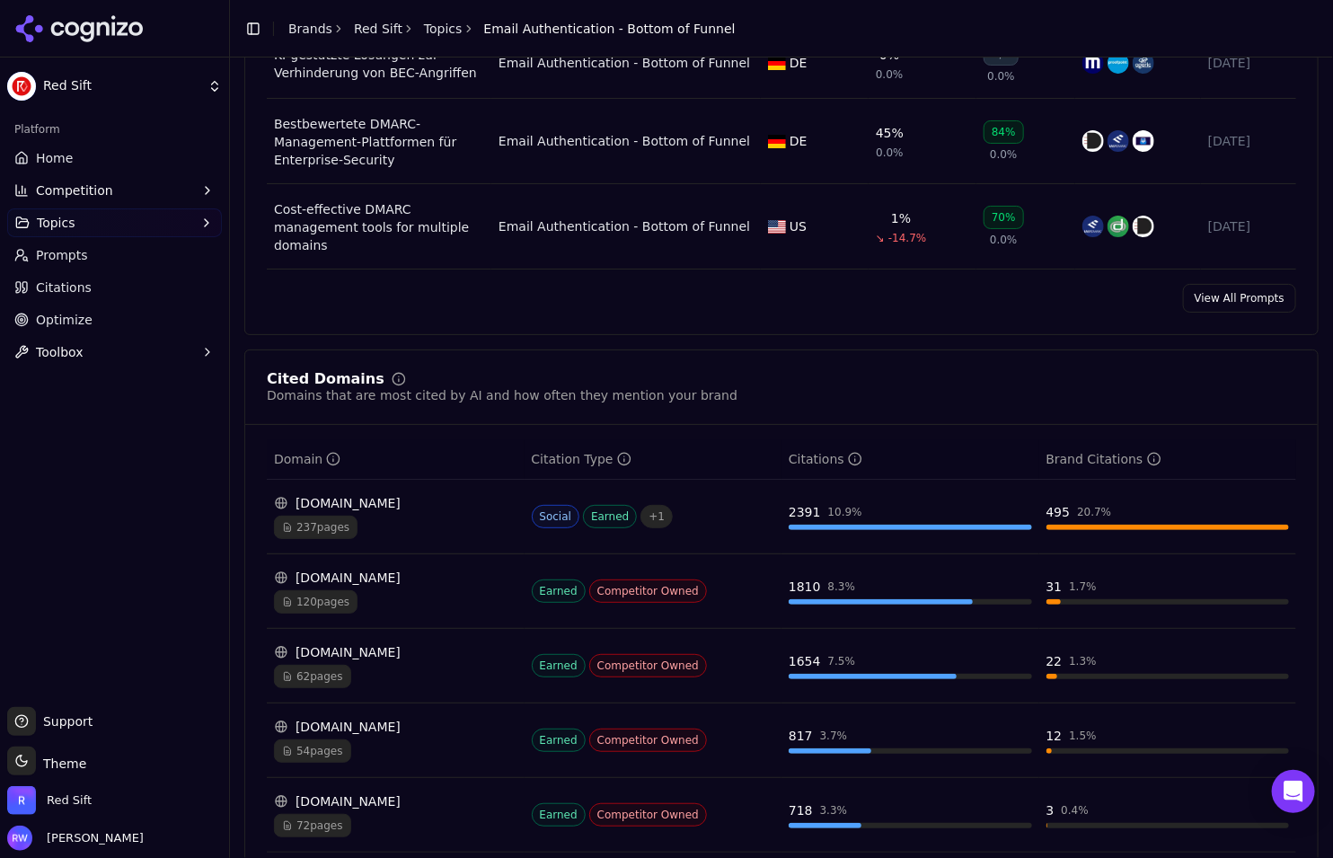
scroll to position [974, 0]
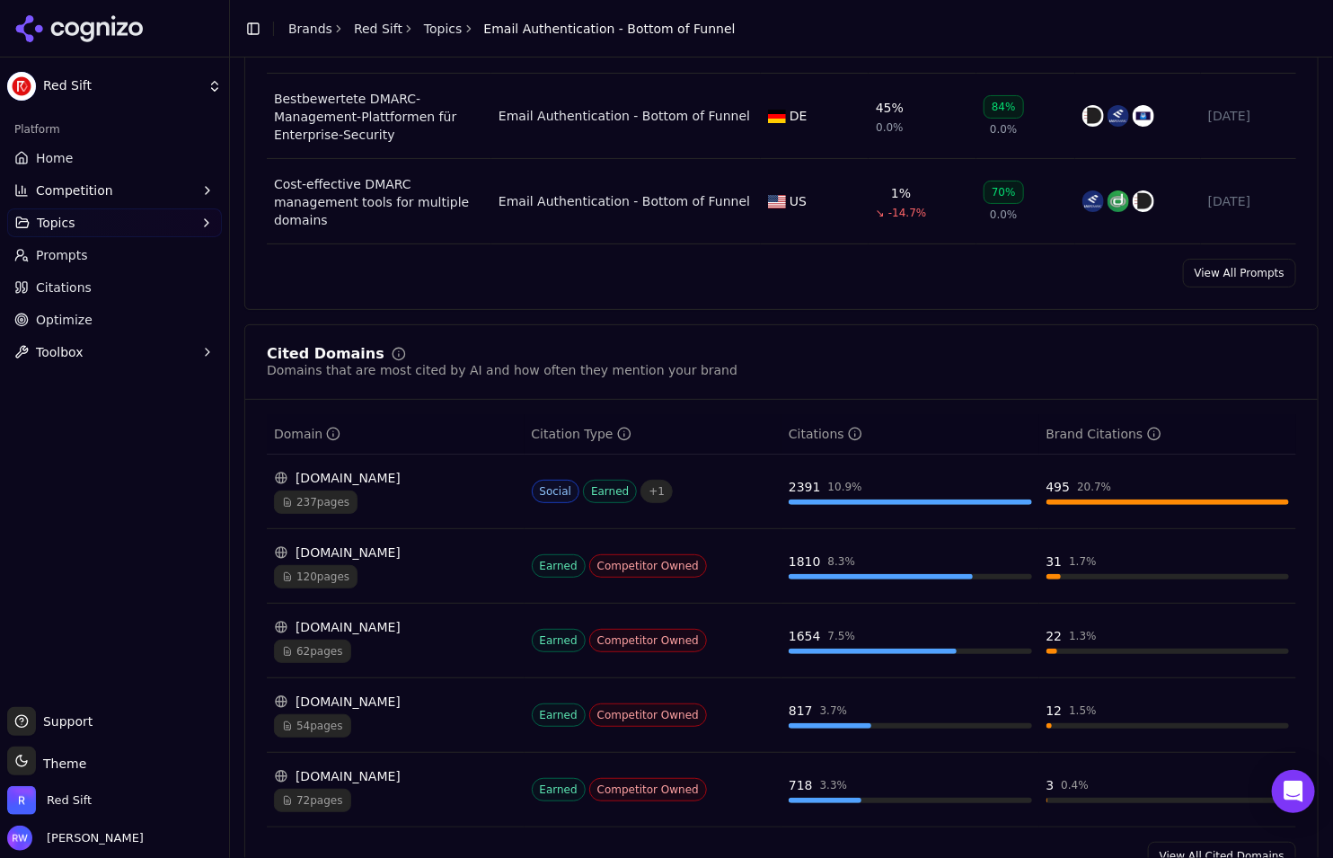
click at [70, 281] on span "Citations" at bounding box center [64, 288] width 56 height 18
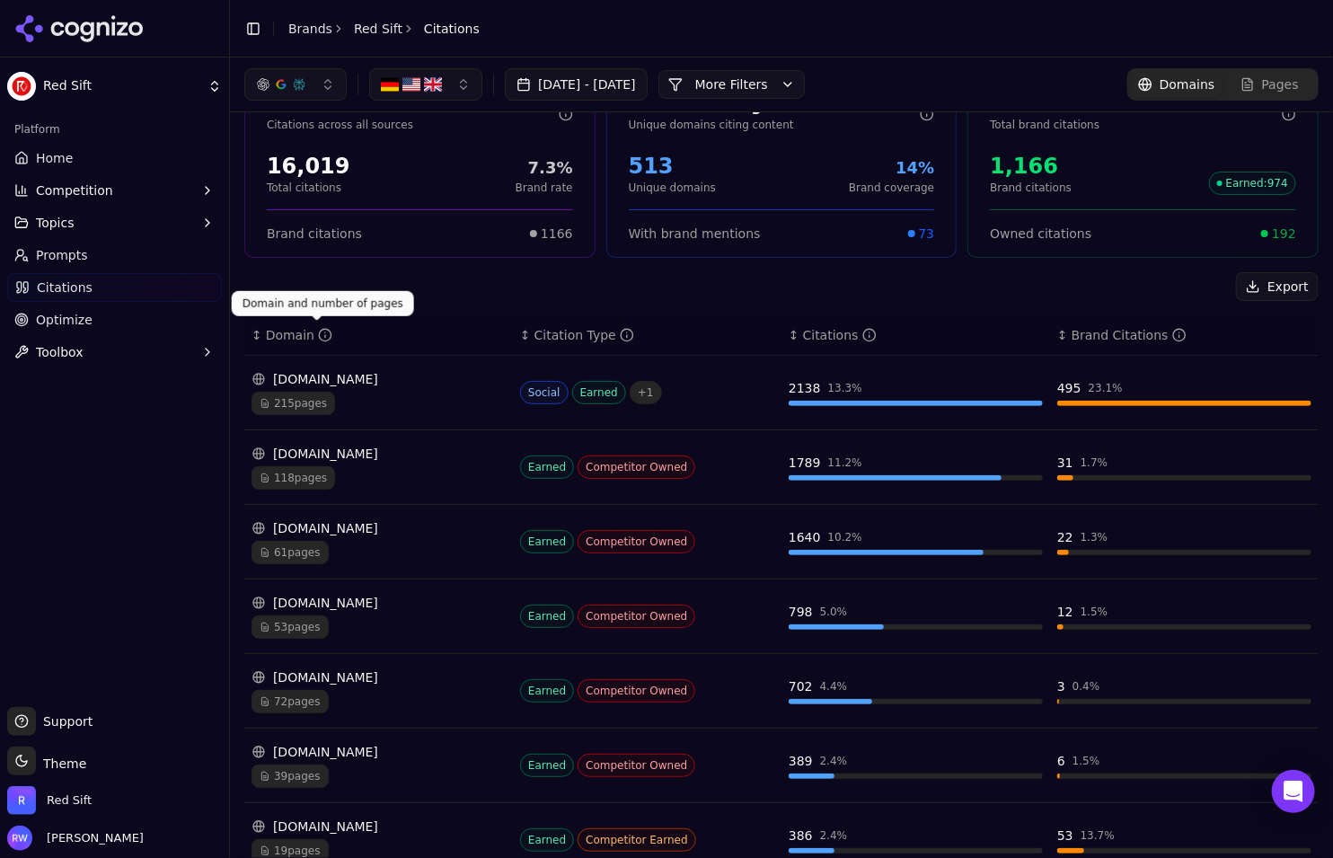
scroll to position [47, 0]
click at [257, 332] on div "↕ Domain" at bounding box center [379, 334] width 254 height 18
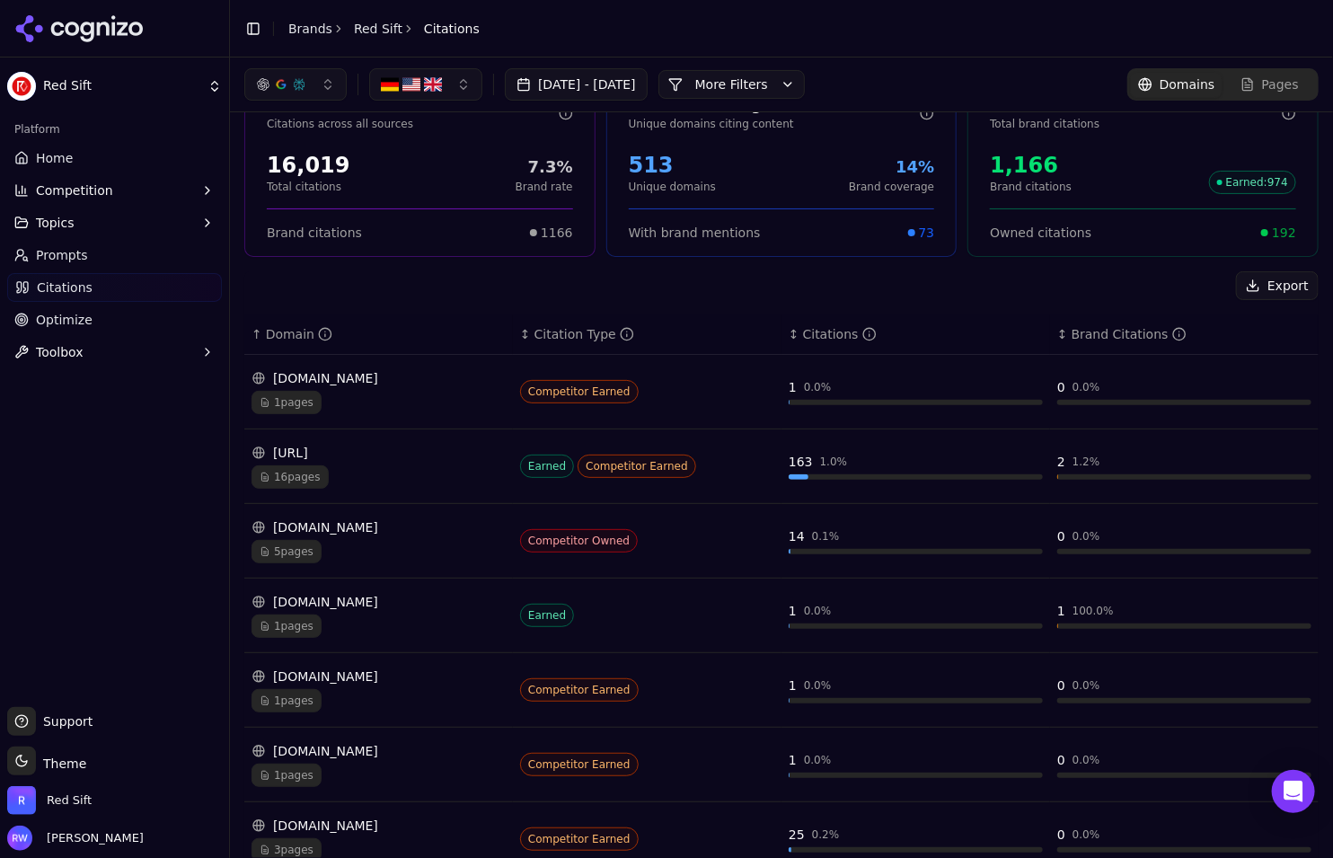
click at [257, 333] on div "↑ Domain" at bounding box center [379, 334] width 254 height 18
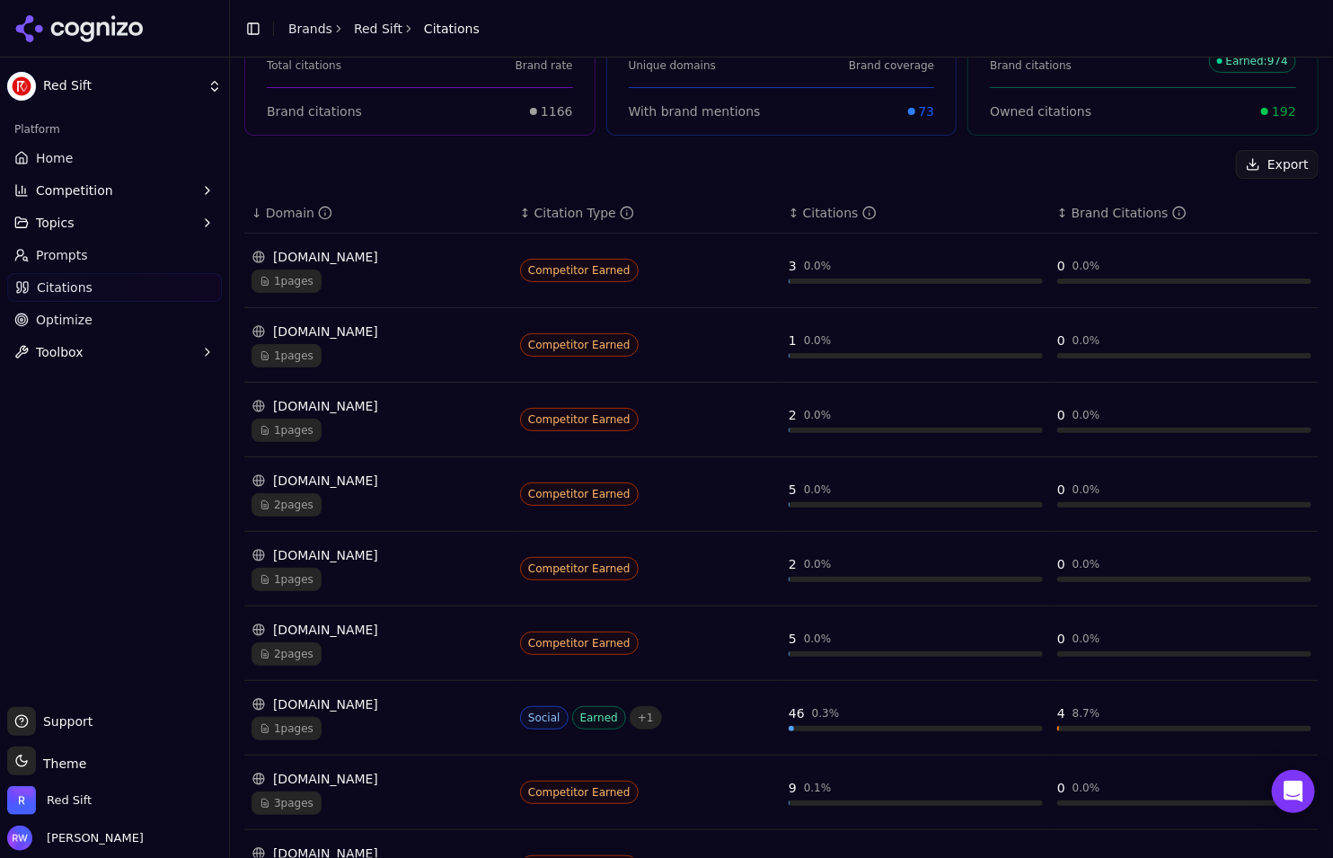
scroll to position [332, 0]
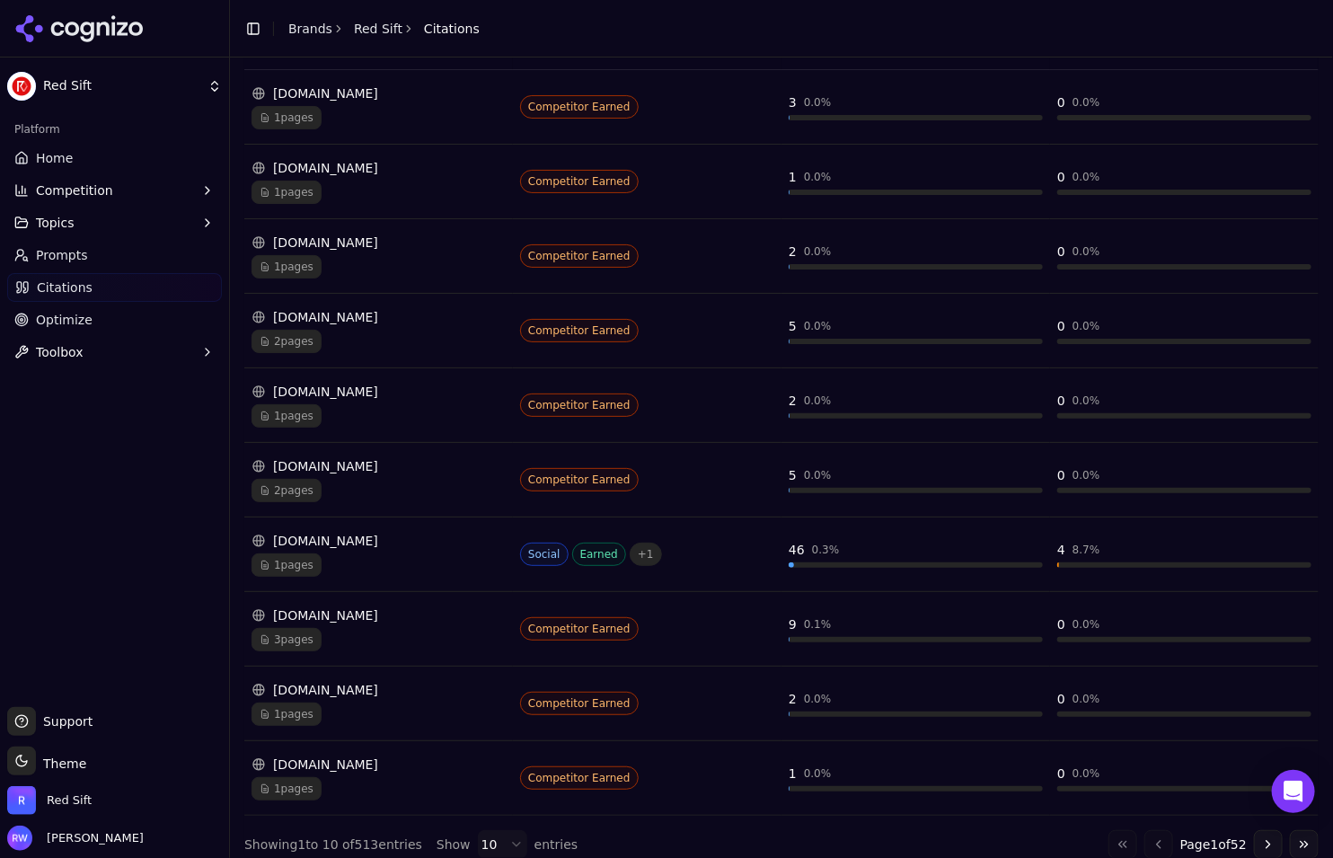
click at [1267, 832] on button "Go to next page" at bounding box center [1268, 844] width 29 height 29
click at [296, 628] on span "2 pages" at bounding box center [287, 639] width 70 height 23
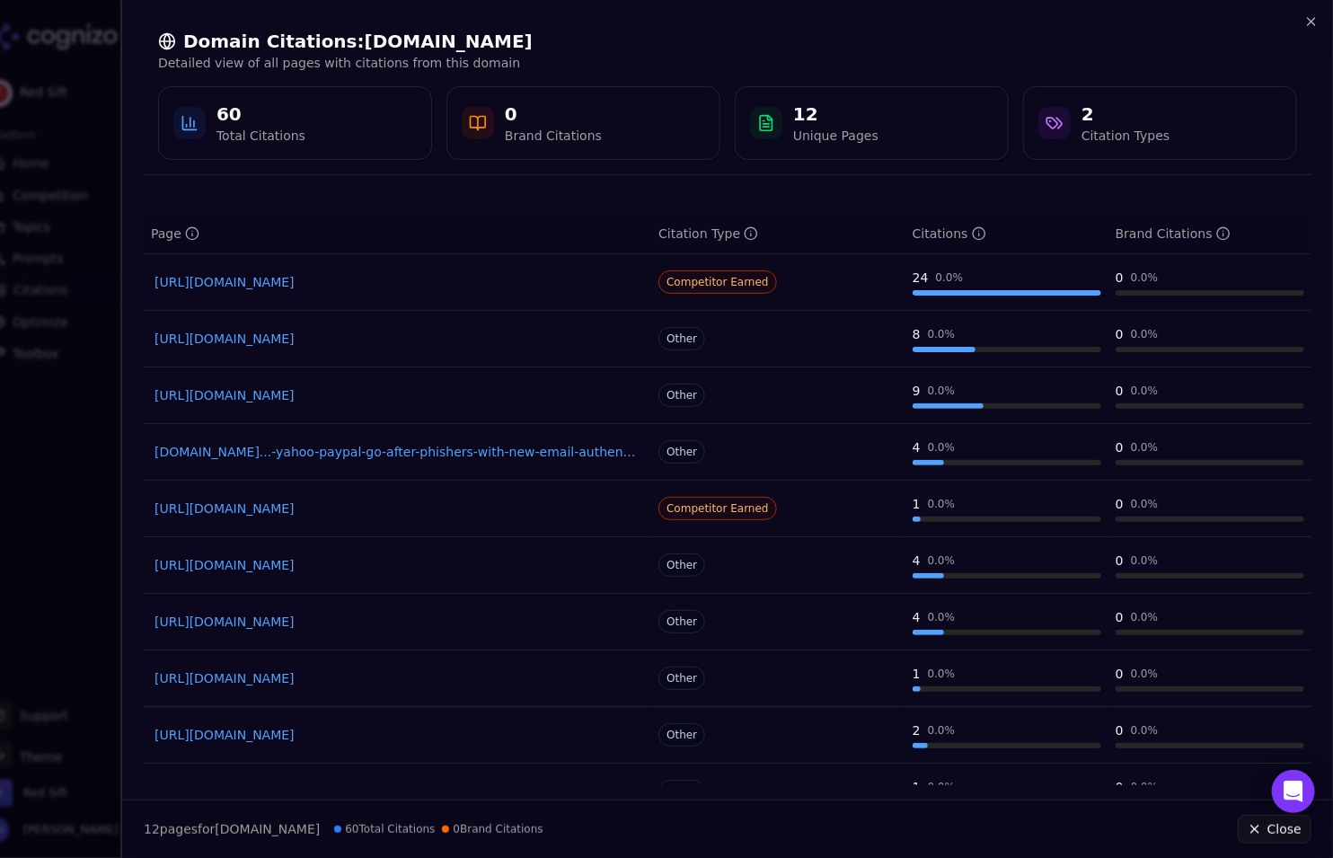
scroll to position [43, 0]
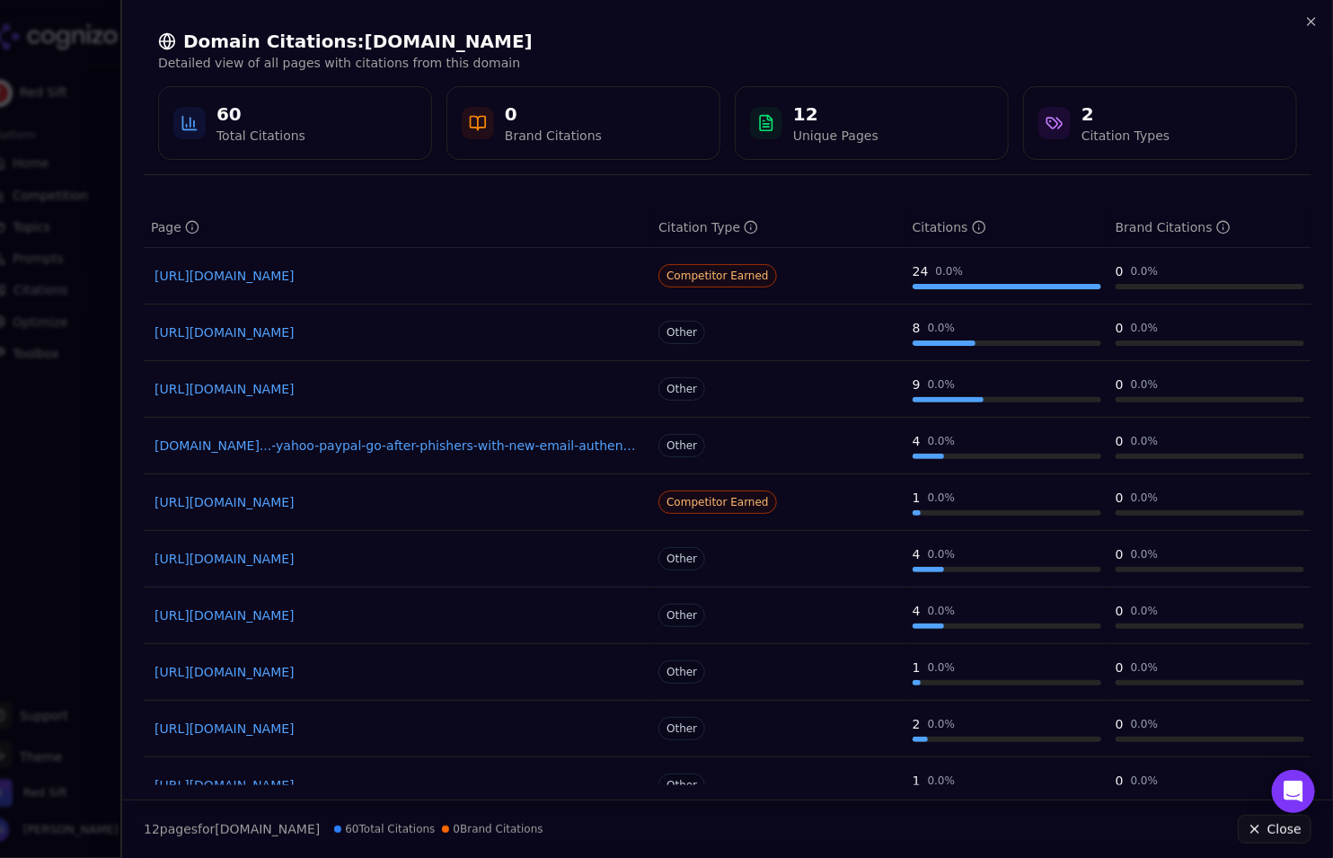
click at [461, 268] on link "[URL][DOMAIN_NAME]" at bounding box center [398, 276] width 486 height 18
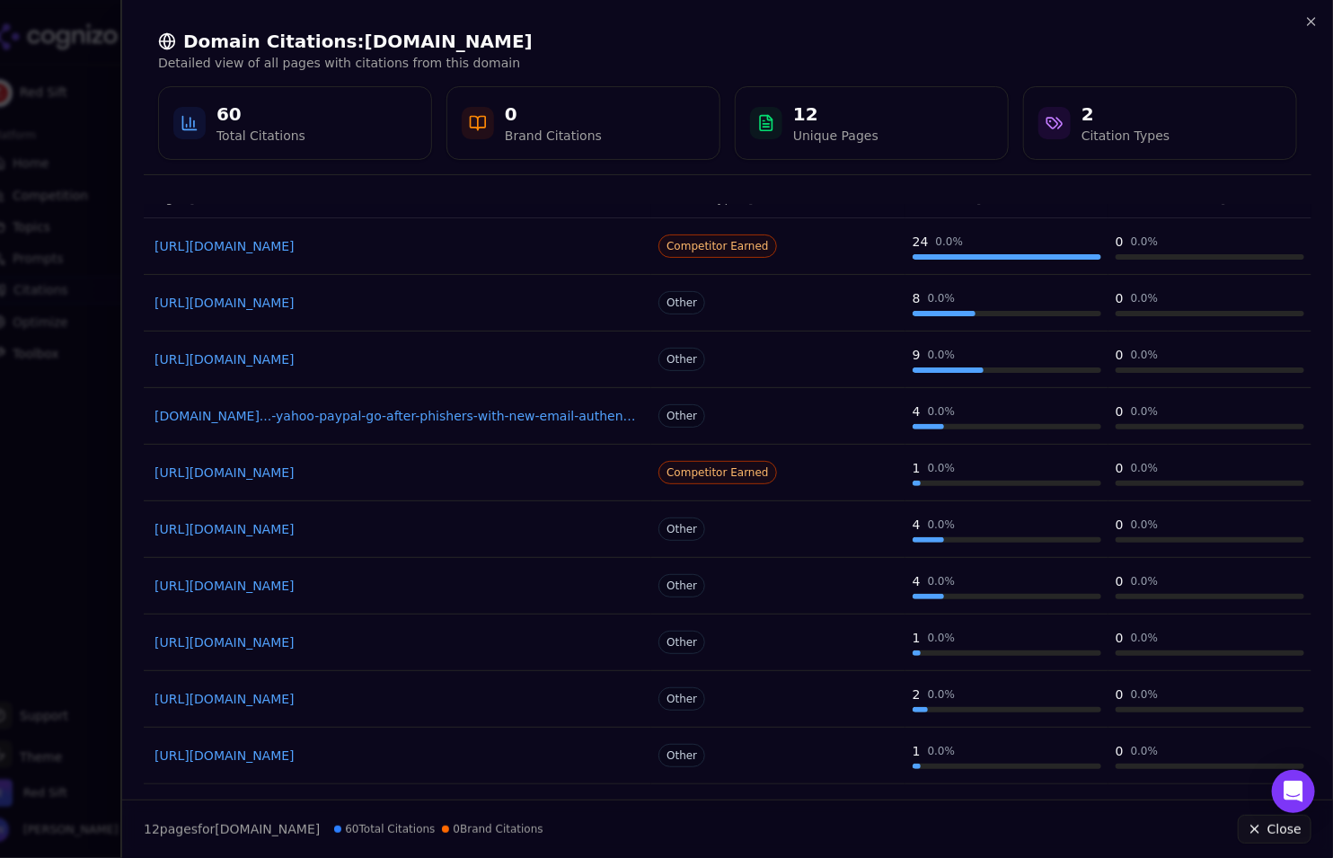
scroll to position [123, 0]
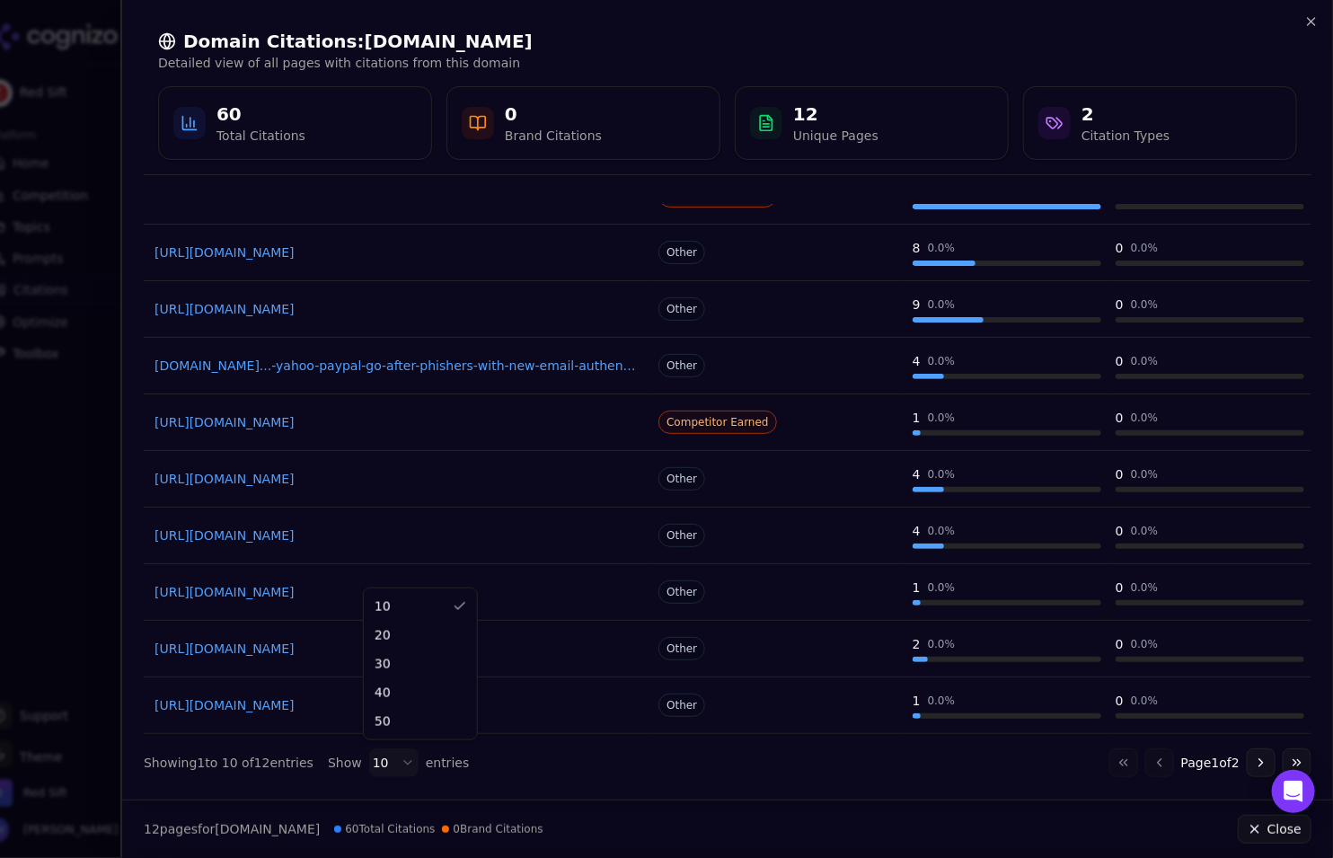
click at [394, 766] on body "Red Sift Platform Home Competition Topics Prompts Citations Optimize Toolbox Su…" at bounding box center [666, 429] width 1333 height 858
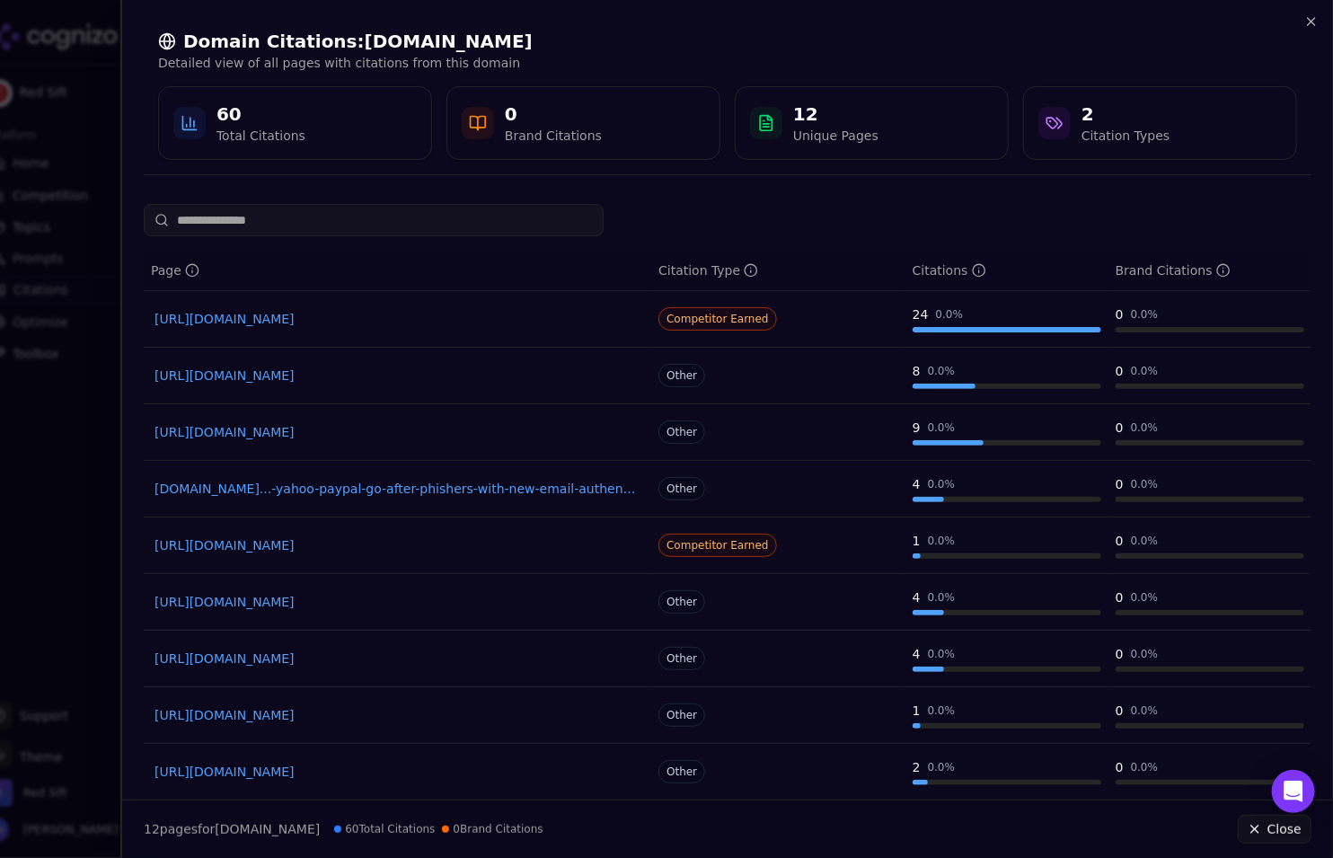
scroll to position [207, 0]
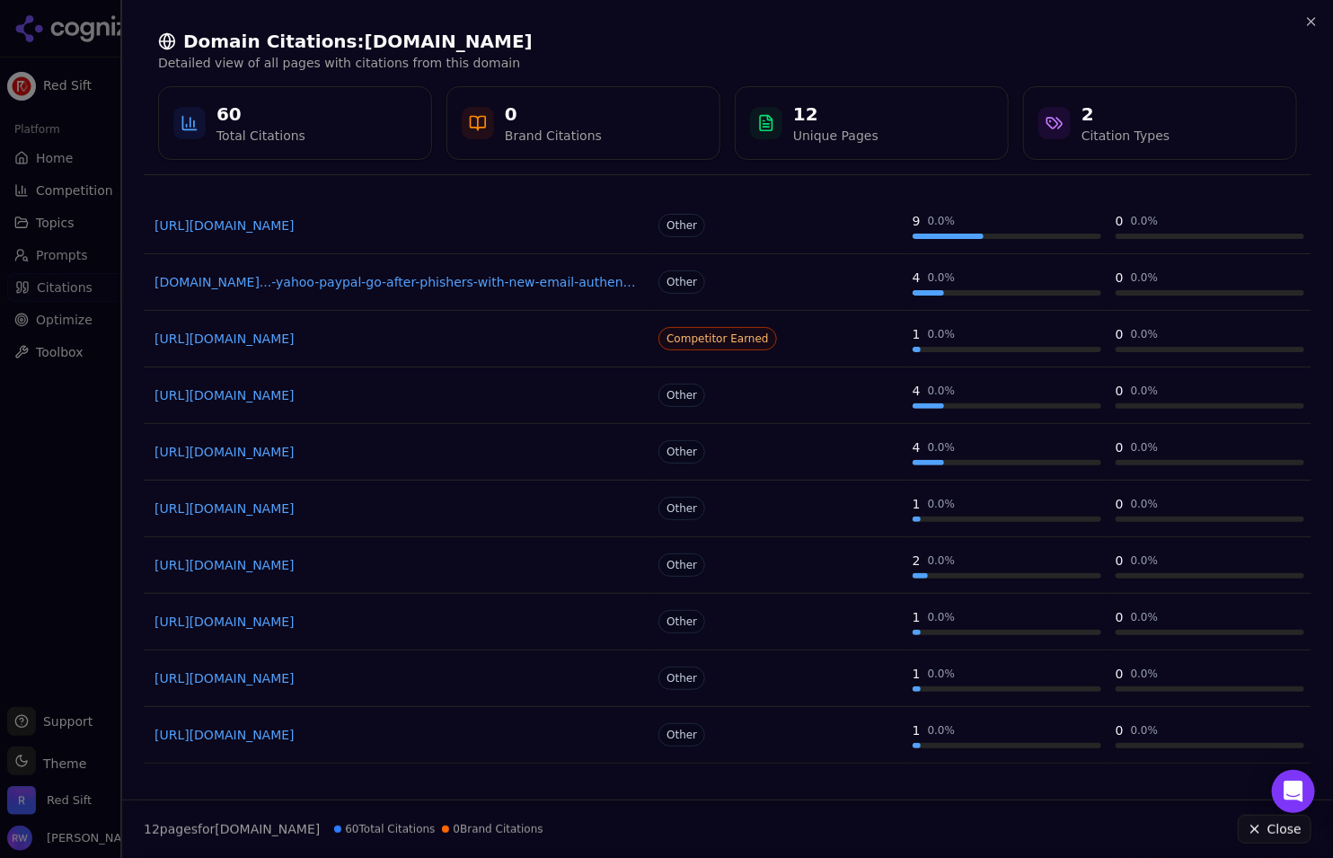
click at [82, 440] on div at bounding box center [666, 429] width 1333 height 858
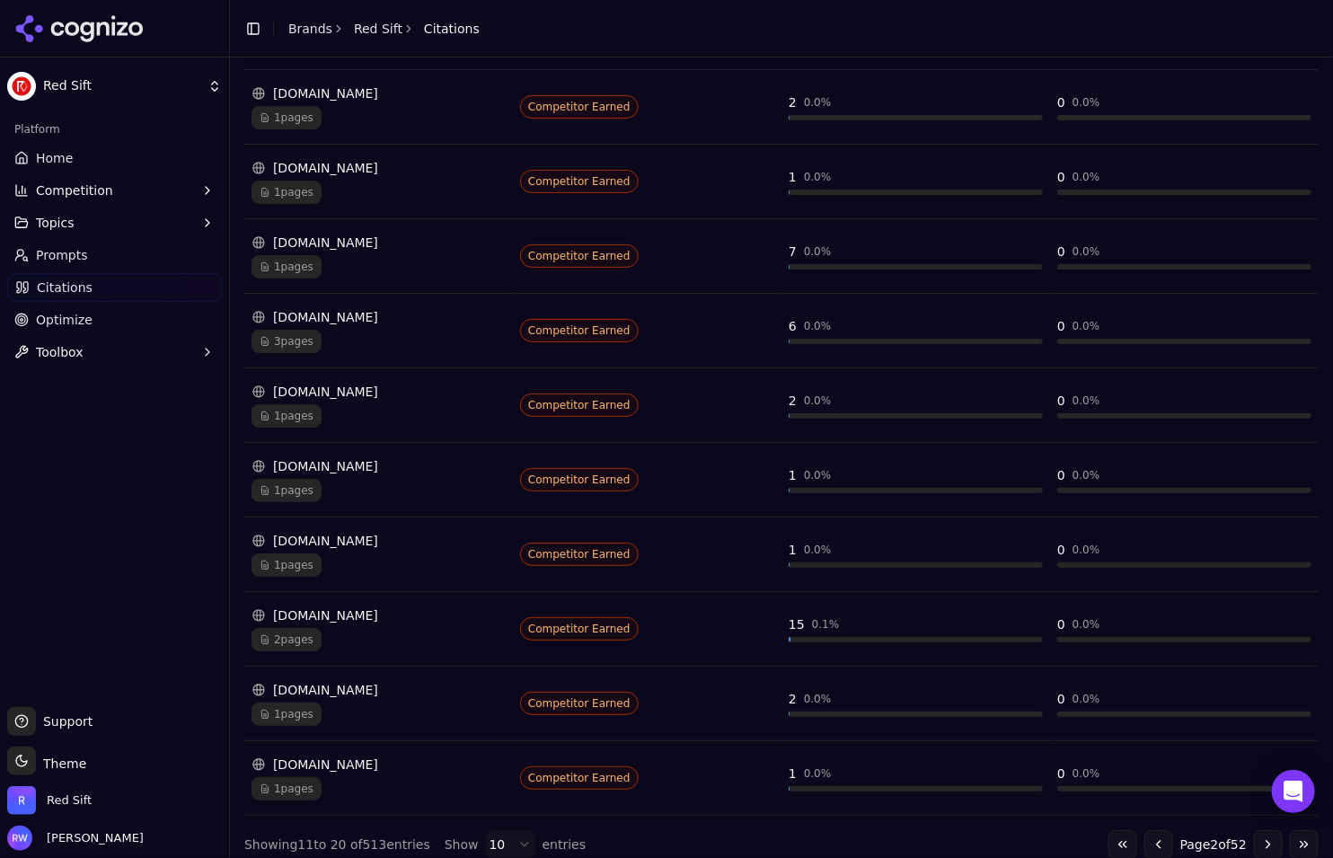
click at [492, 833] on html "Red Sift Platform Home Competition Topics Prompts Citations Optimize Toolbox Su…" at bounding box center [666, 429] width 1333 height 858
